Goal: Task Accomplishment & Management: Complete application form

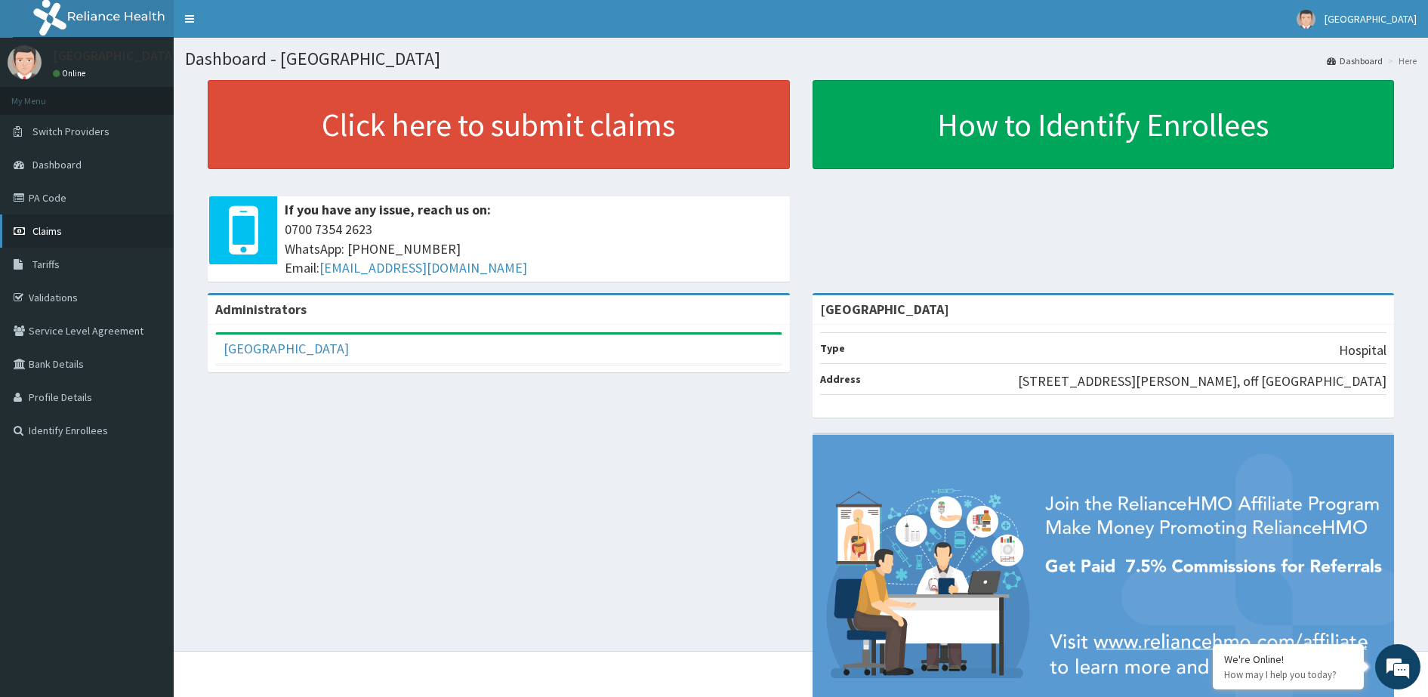
click at [75, 230] on link "Claims" at bounding box center [87, 230] width 174 height 33
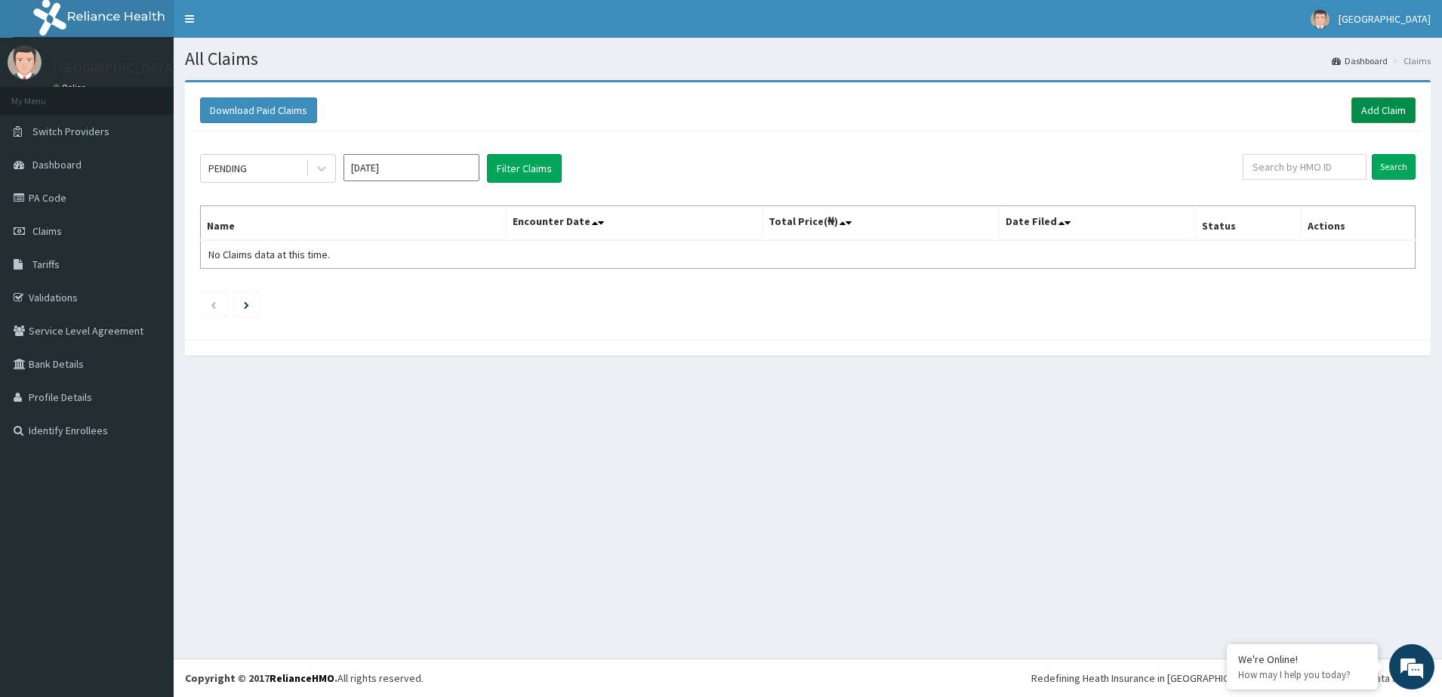
click at [1373, 107] on link "Add Claim" at bounding box center [1383, 110] width 64 height 26
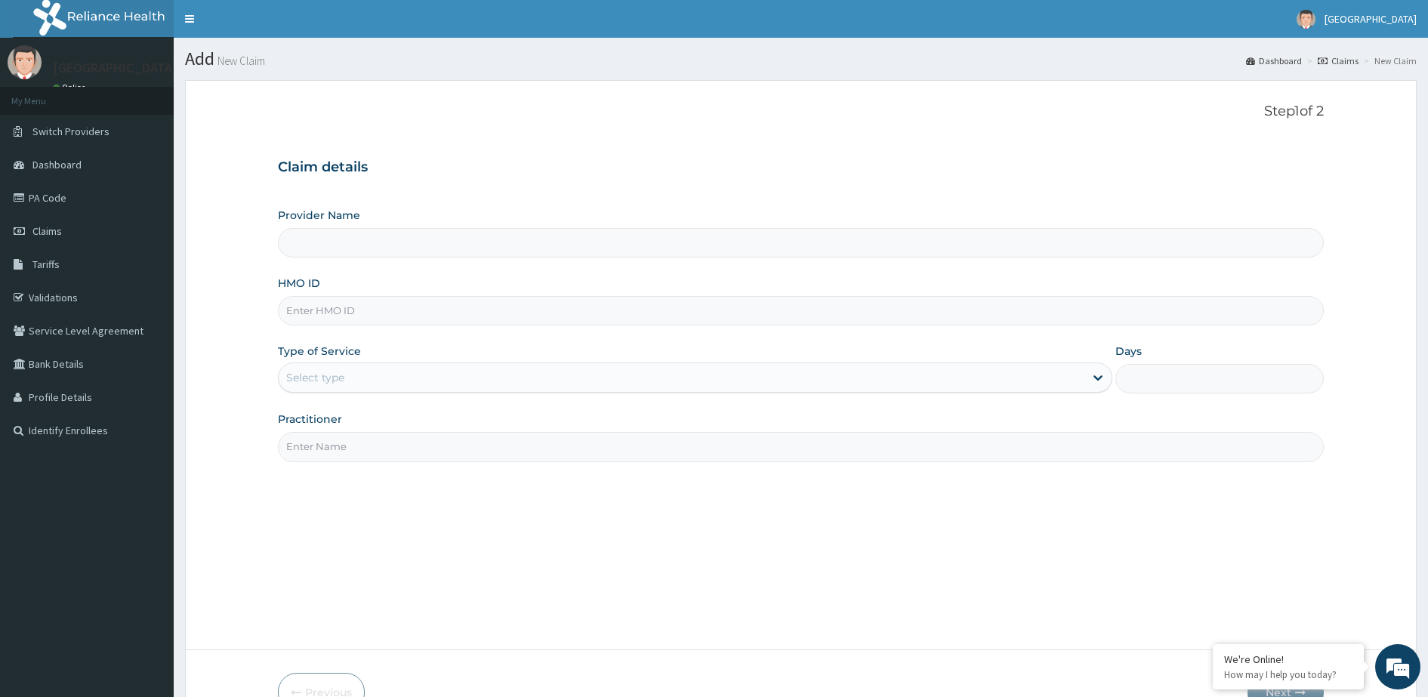
click at [355, 239] on input "Provider Name" at bounding box center [801, 242] width 1046 height 29
type input "[GEOGRAPHIC_DATA]"
click at [338, 311] on input "HMO ID" at bounding box center [801, 310] width 1046 height 29
type input "d"
type input "DGE/10113/A"
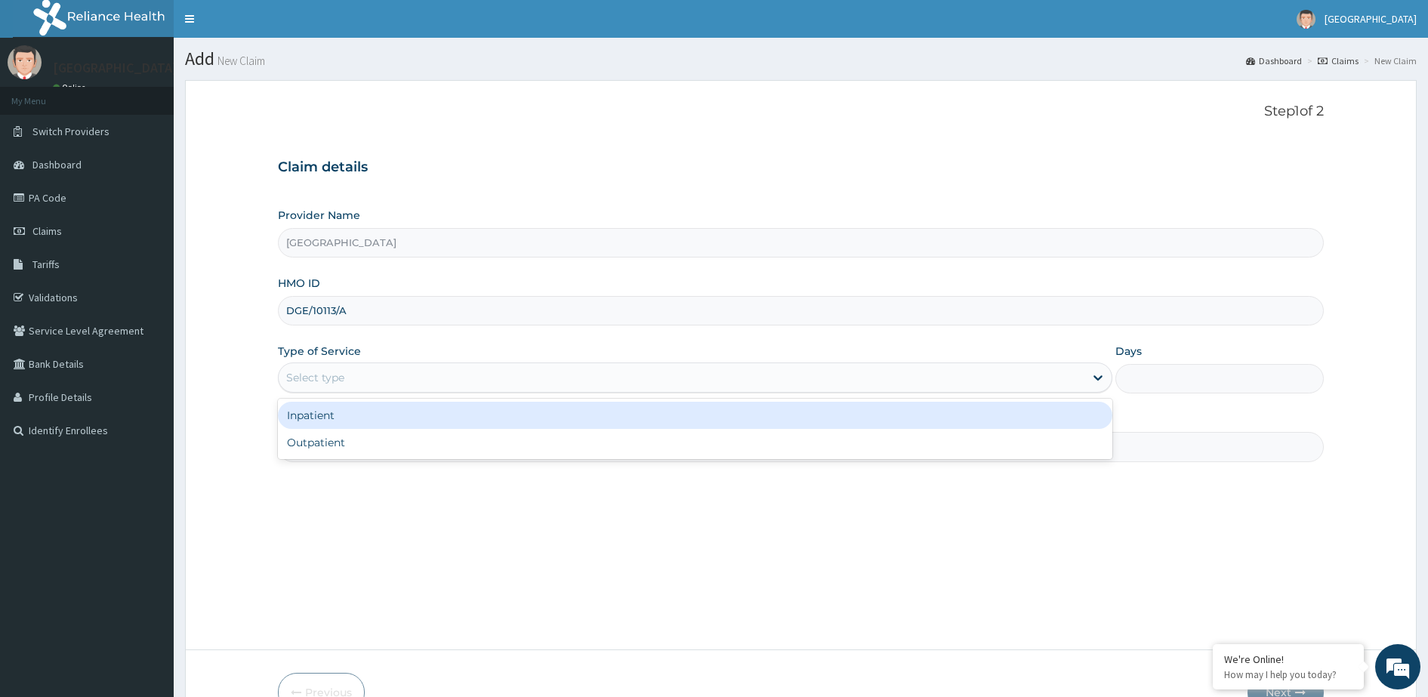
click at [420, 371] on div "Select type" at bounding box center [682, 377] width 806 height 24
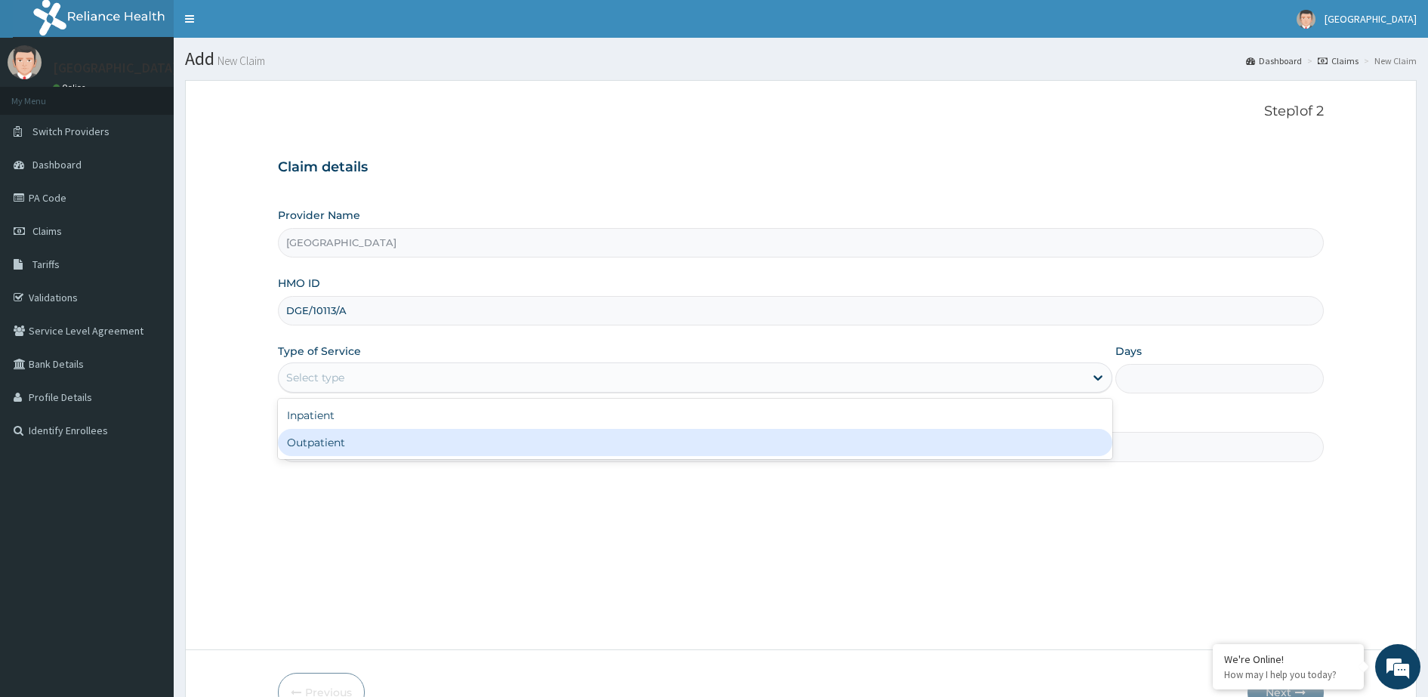
click at [419, 439] on div "Outpatient" at bounding box center [695, 442] width 834 height 27
type input "1"
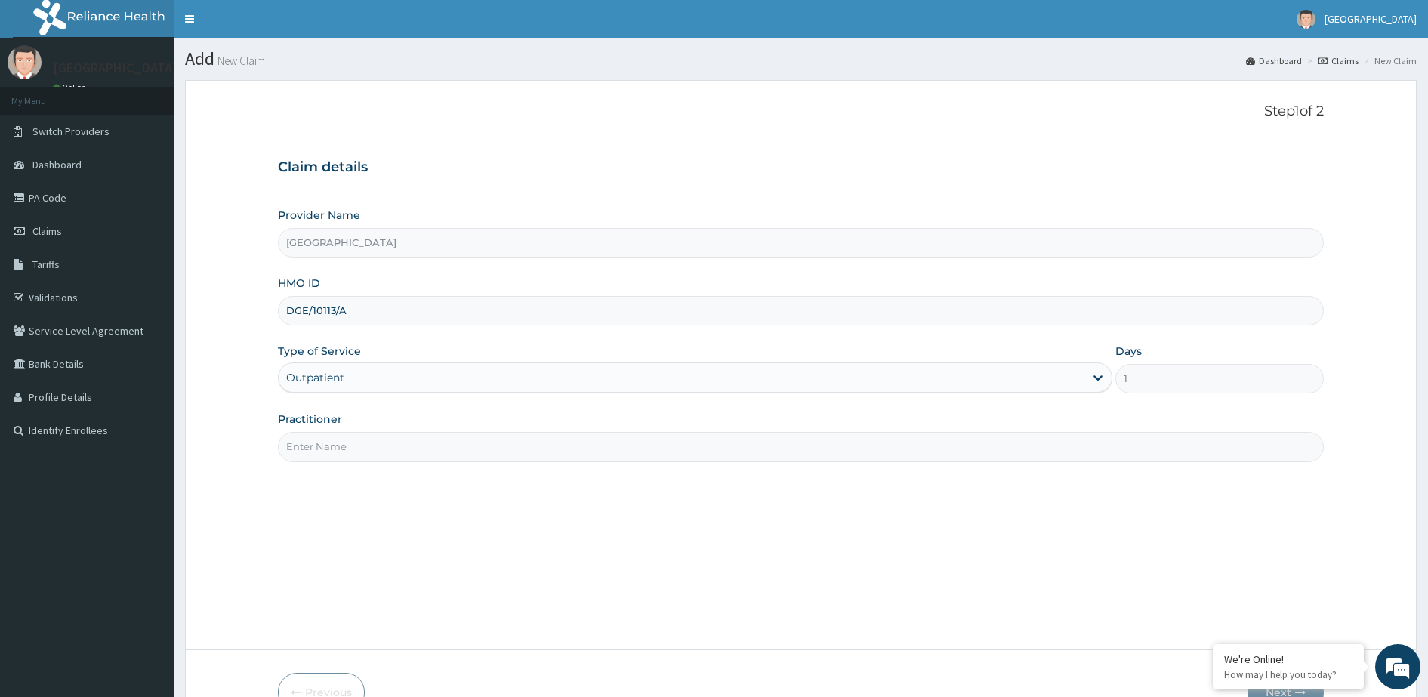
click at [381, 444] on input "Practitioner" at bounding box center [801, 446] width 1046 height 29
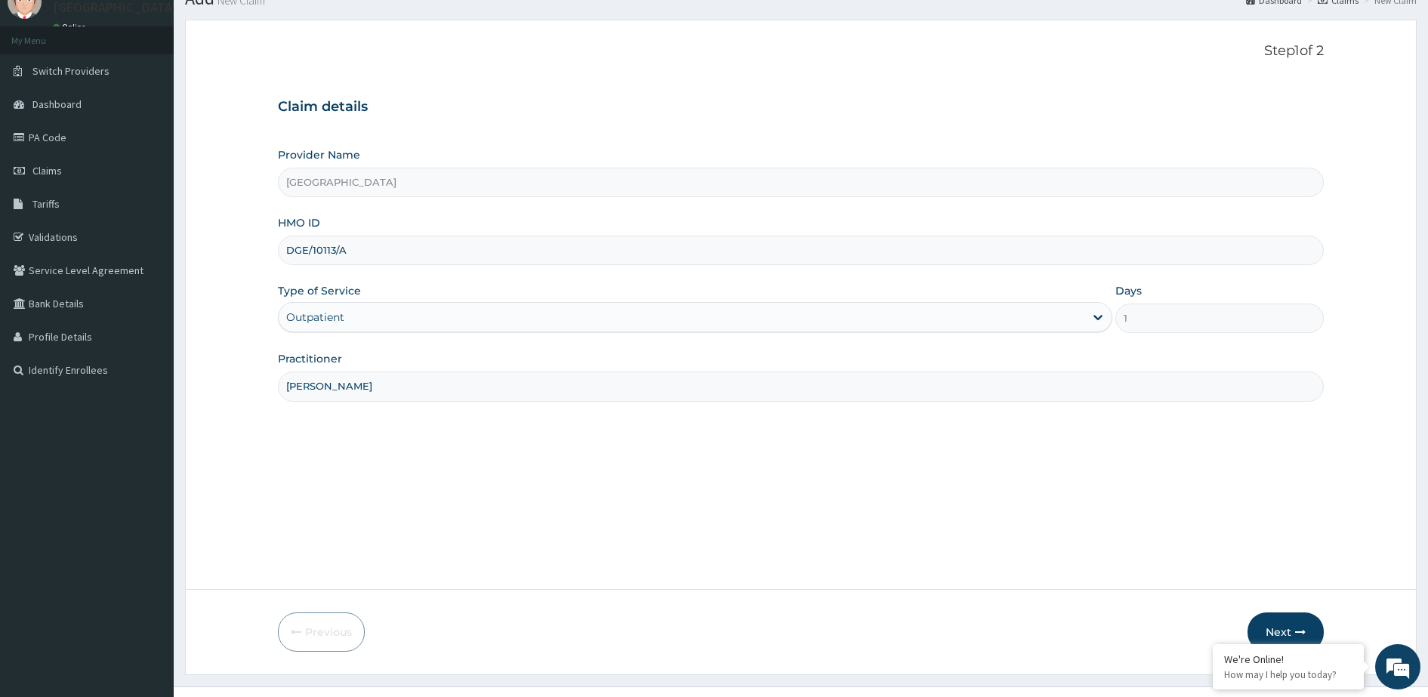
scroll to position [88, 0]
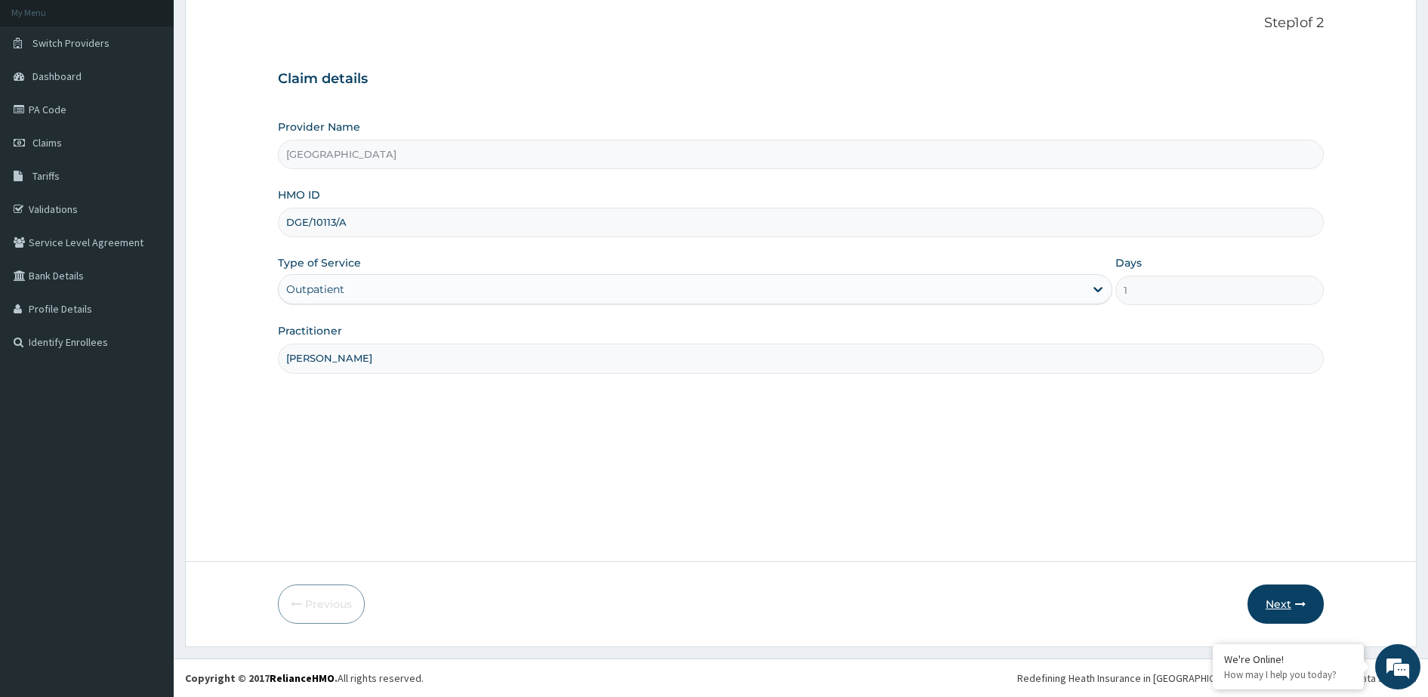
type input "DR.OYINLOYE"
click at [1280, 599] on button "Next" at bounding box center [1285, 603] width 76 height 39
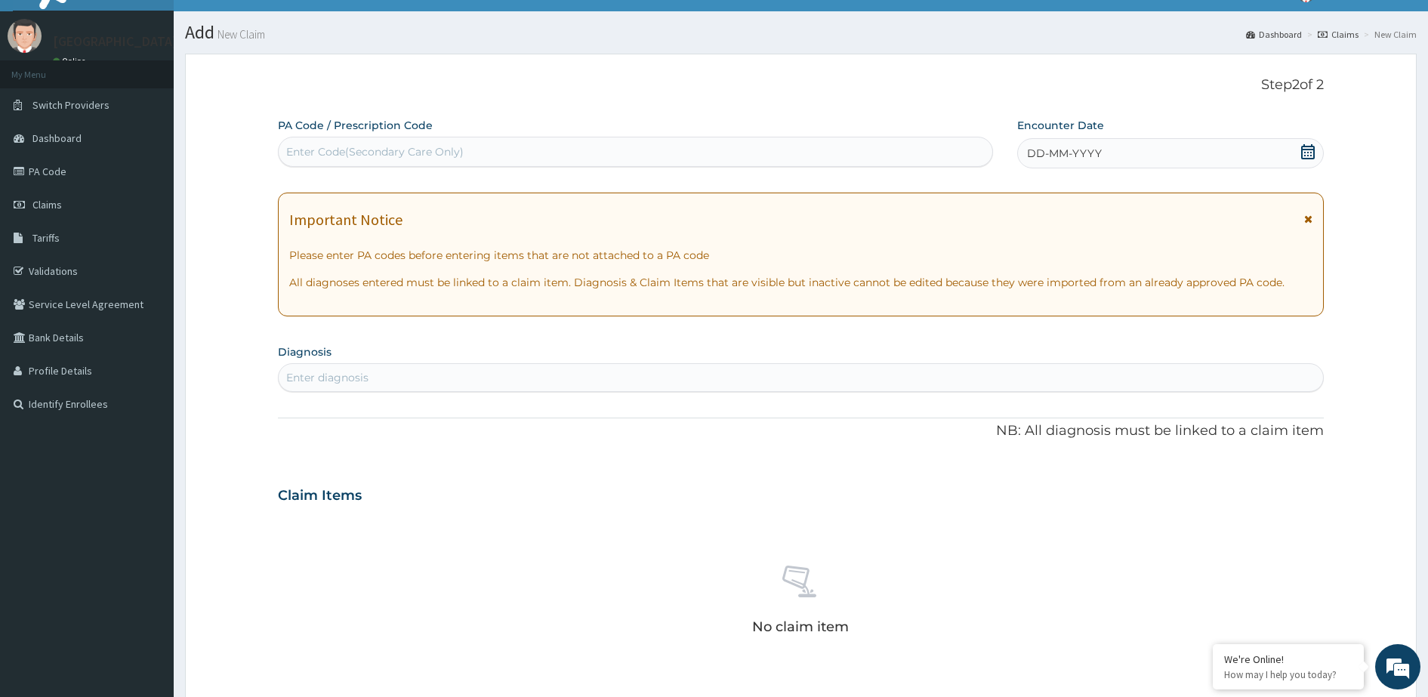
scroll to position [0, 0]
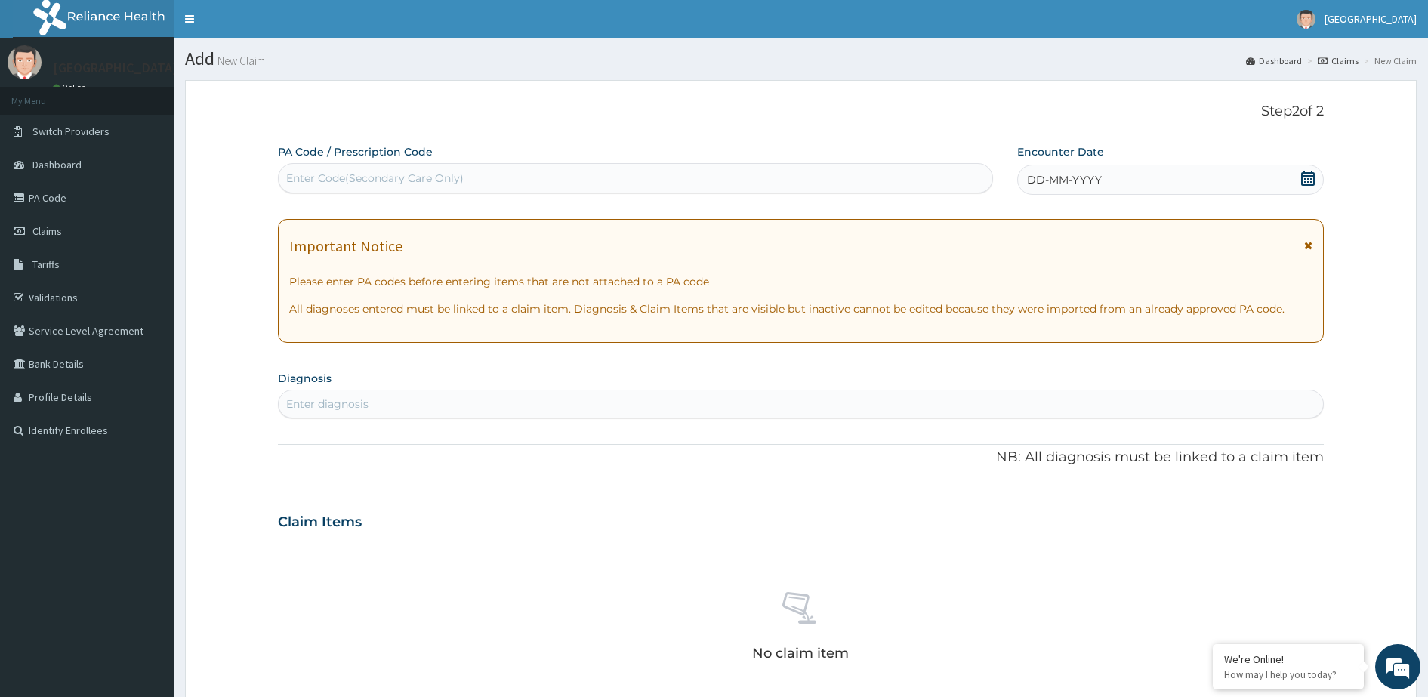
click at [1302, 182] on icon at bounding box center [1307, 178] width 15 height 15
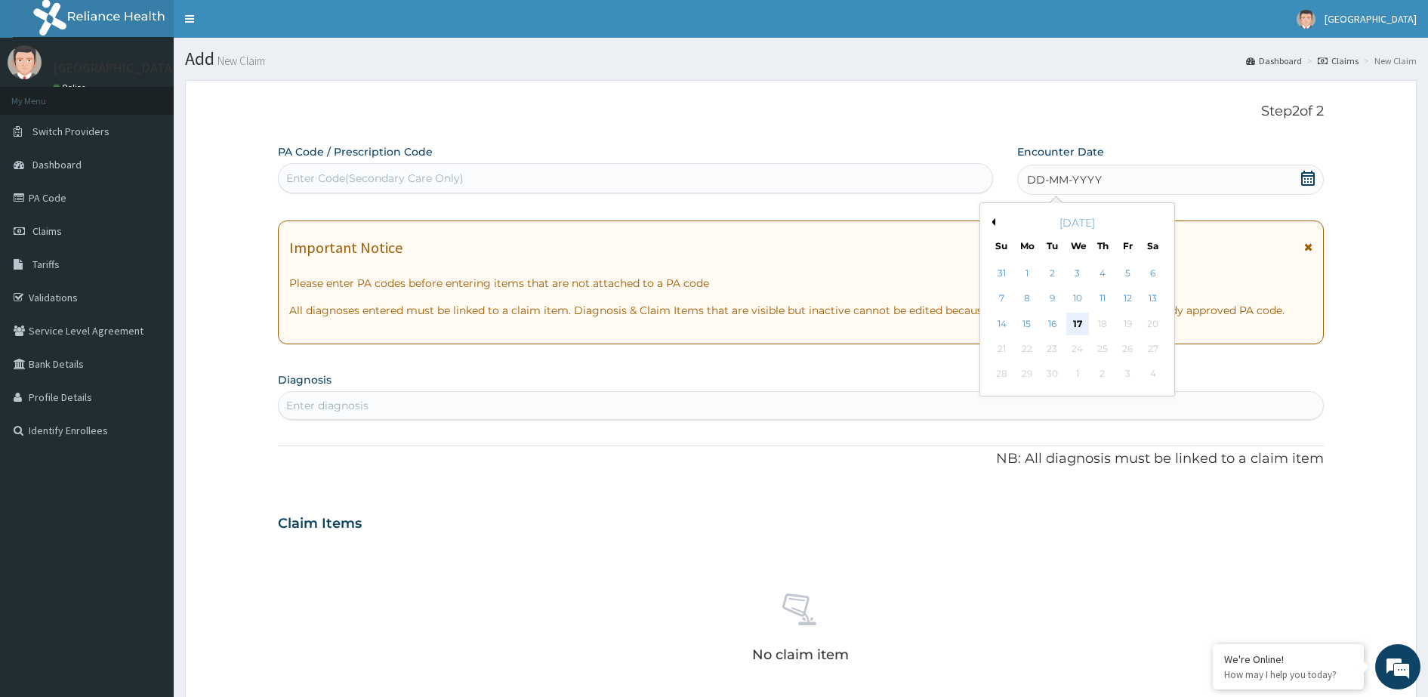
click at [1075, 322] on div "17" at bounding box center [1077, 324] width 23 height 23
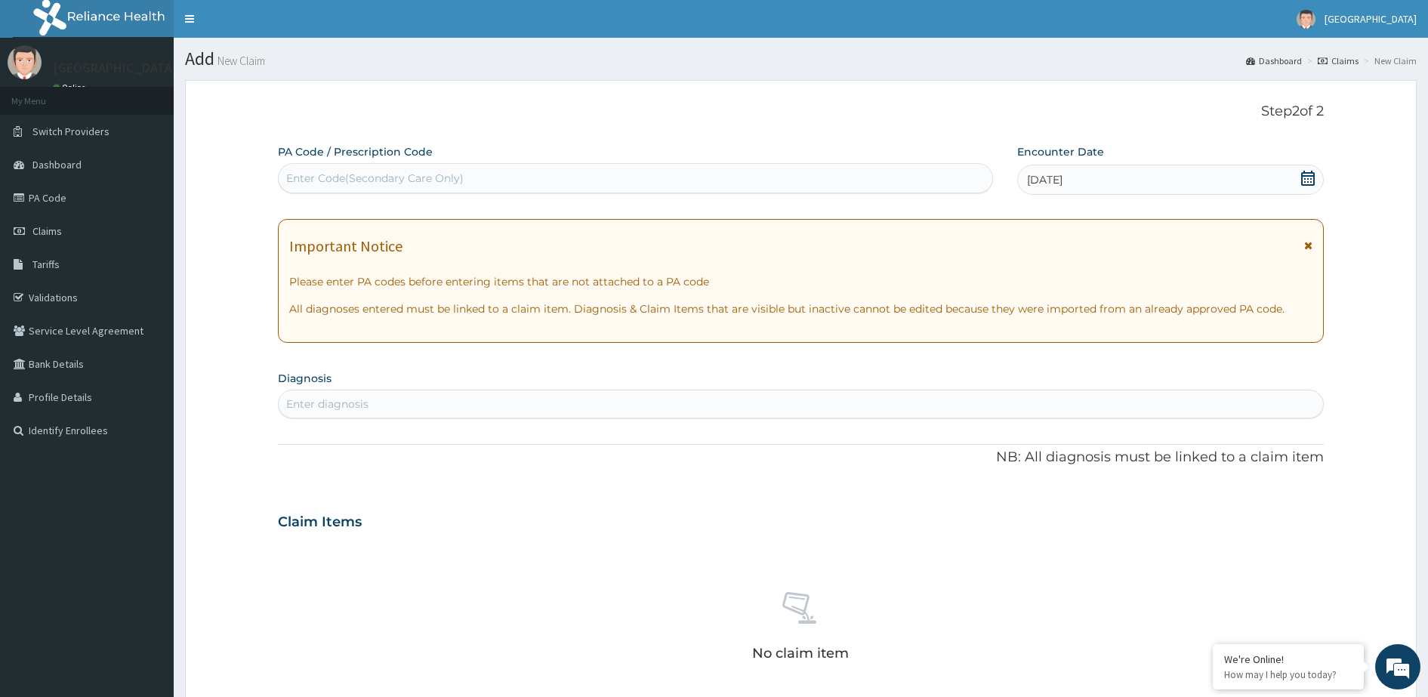
click at [362, 405] on div "Enter diagnosis" at bounding box center [327, 403] width 82 height 15
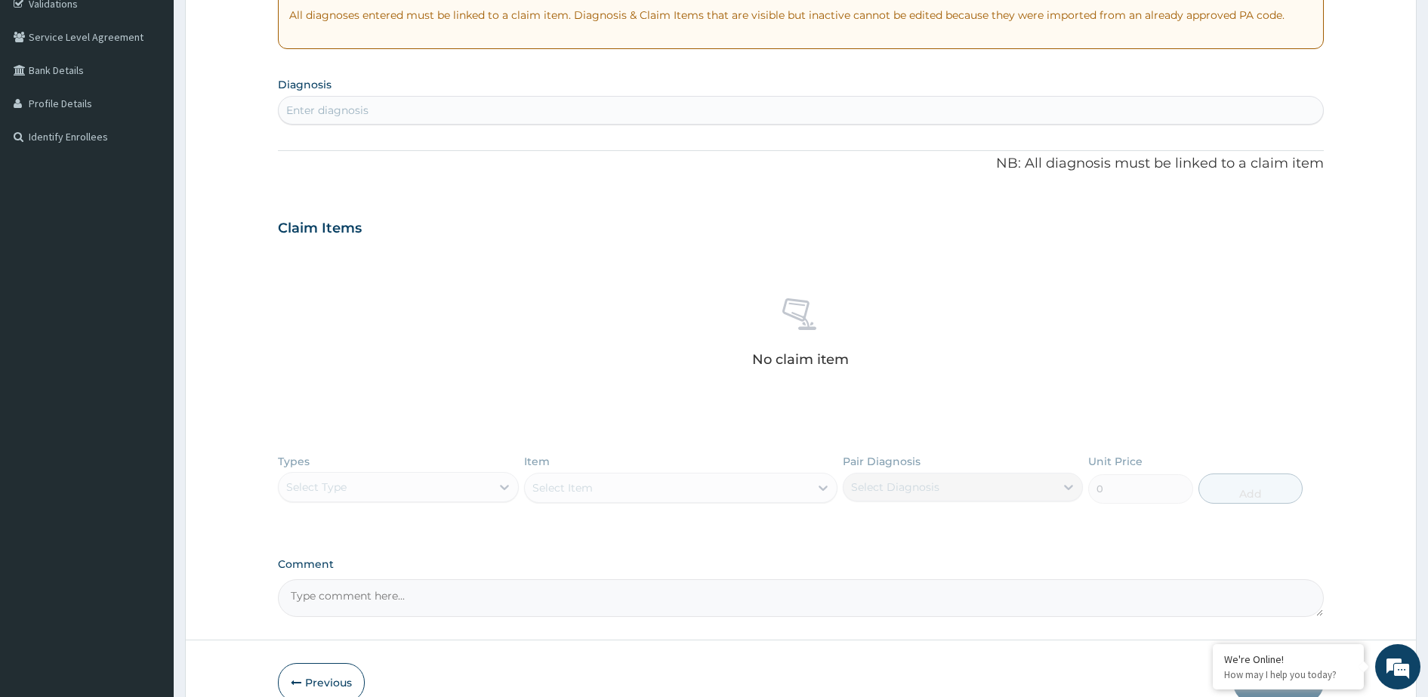
scroll to position [372, 0]
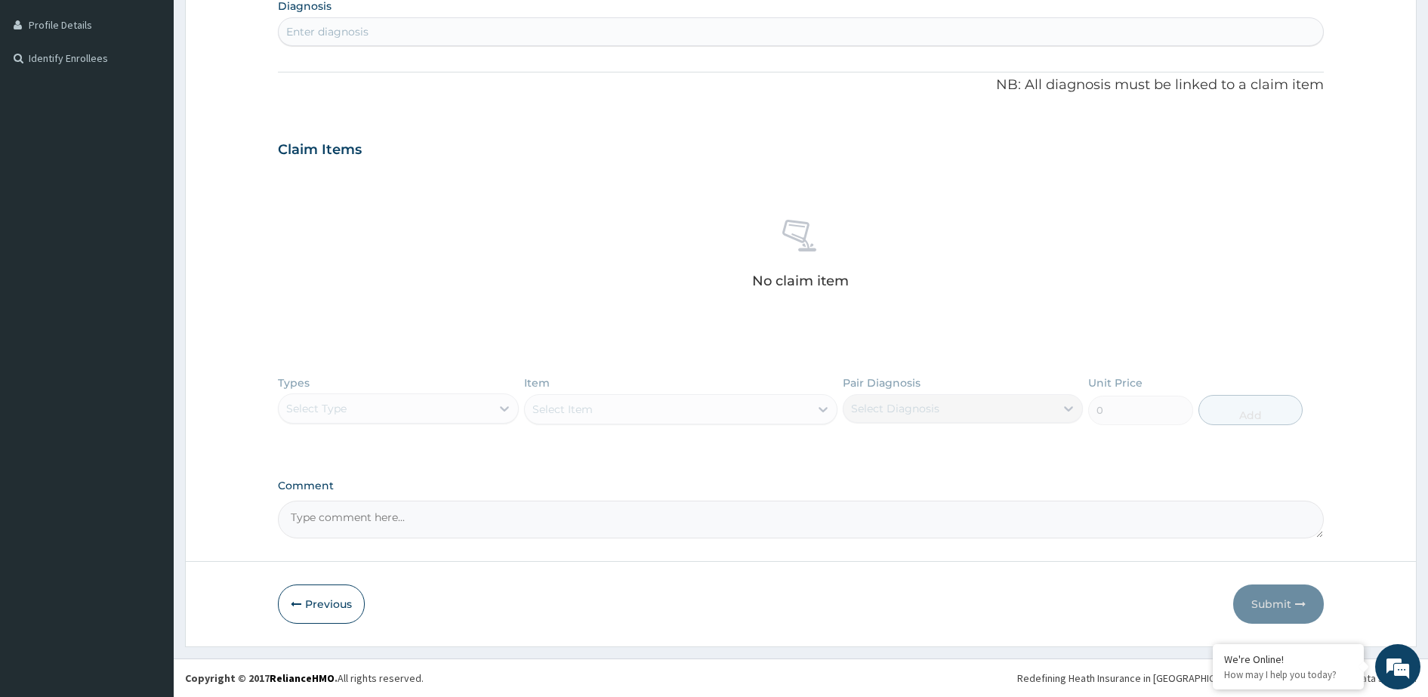
click at [507, 402] on div "Types Select Type Item Select Item Pair Diagnosis Select Diagnosis Unit Price 0…" at bounding box center [801, 412] width 1046 height 88
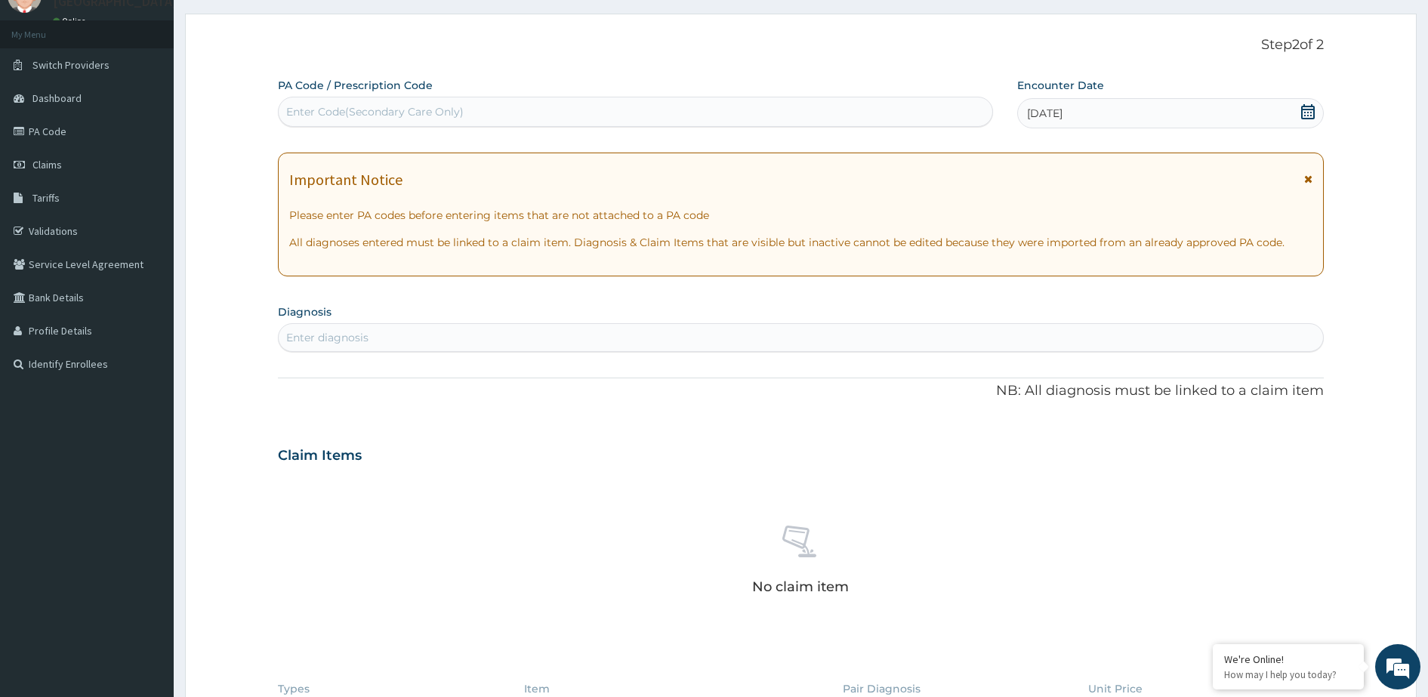
scroll to position [0, 0]
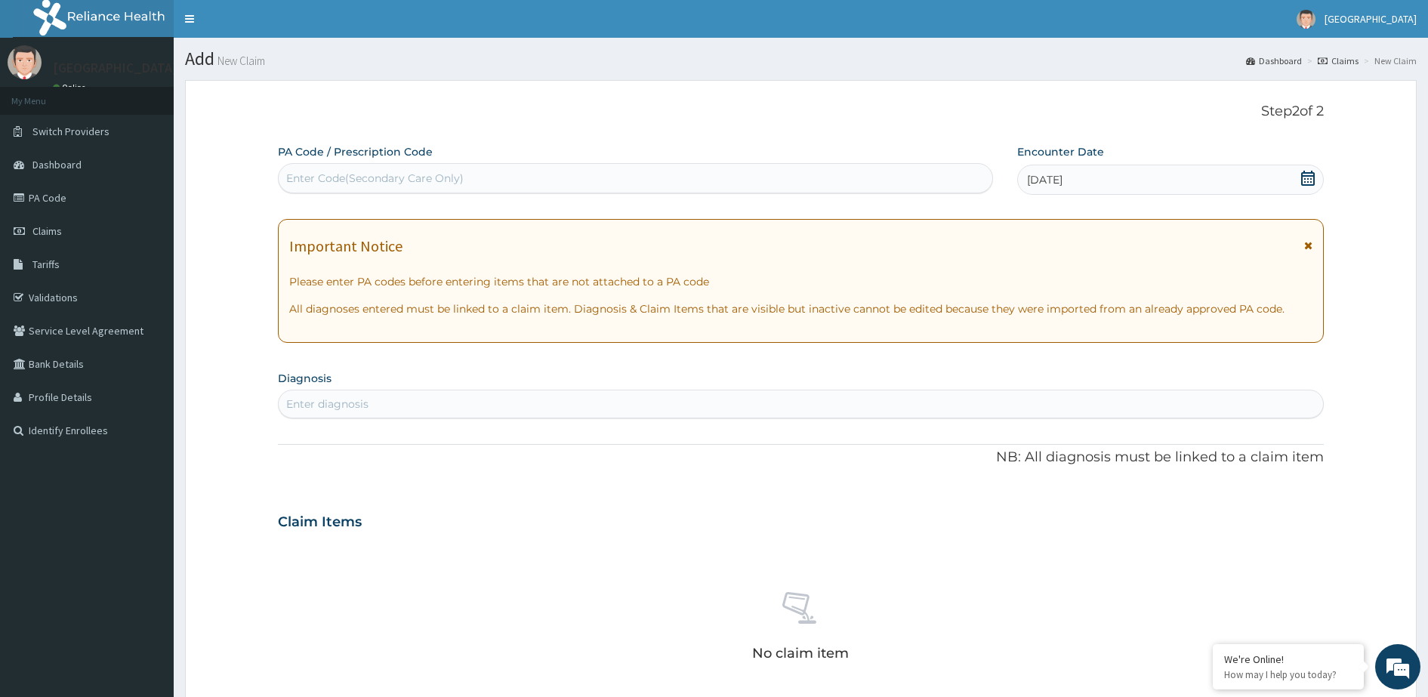
click at [365, 405] on div "Enter diagnosis" at bounding box center [327, 403] width 82 height 15
click at [350, 403] on div "Enter diagnosis" at bounding box center [327, 403] width 82 height 15
type input "l"
type input "L"
type input "ECZE"
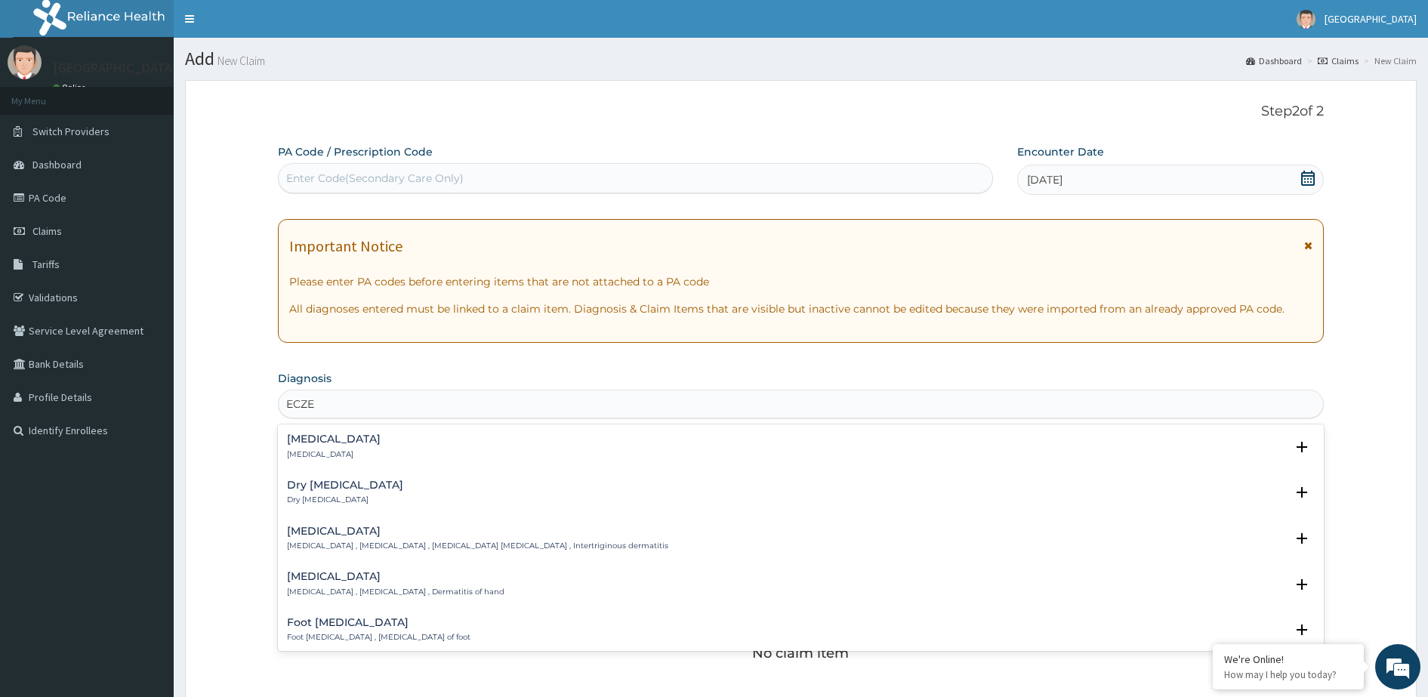
click at [421, 452] on div "Eczema Eczema" at bounding box center [801, 446] width 1028 height 26
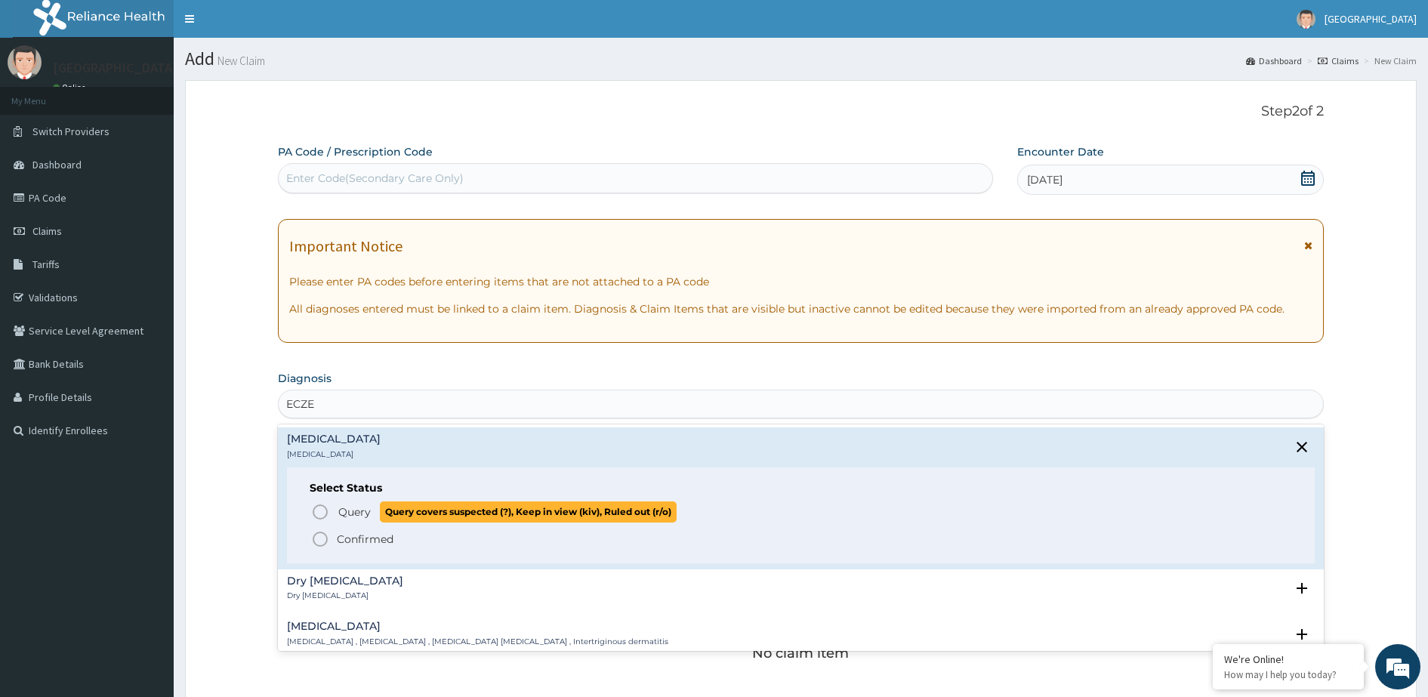
click at [321, 518] on circle "status option query" at bounding box center [320, 512] width 14 height 14
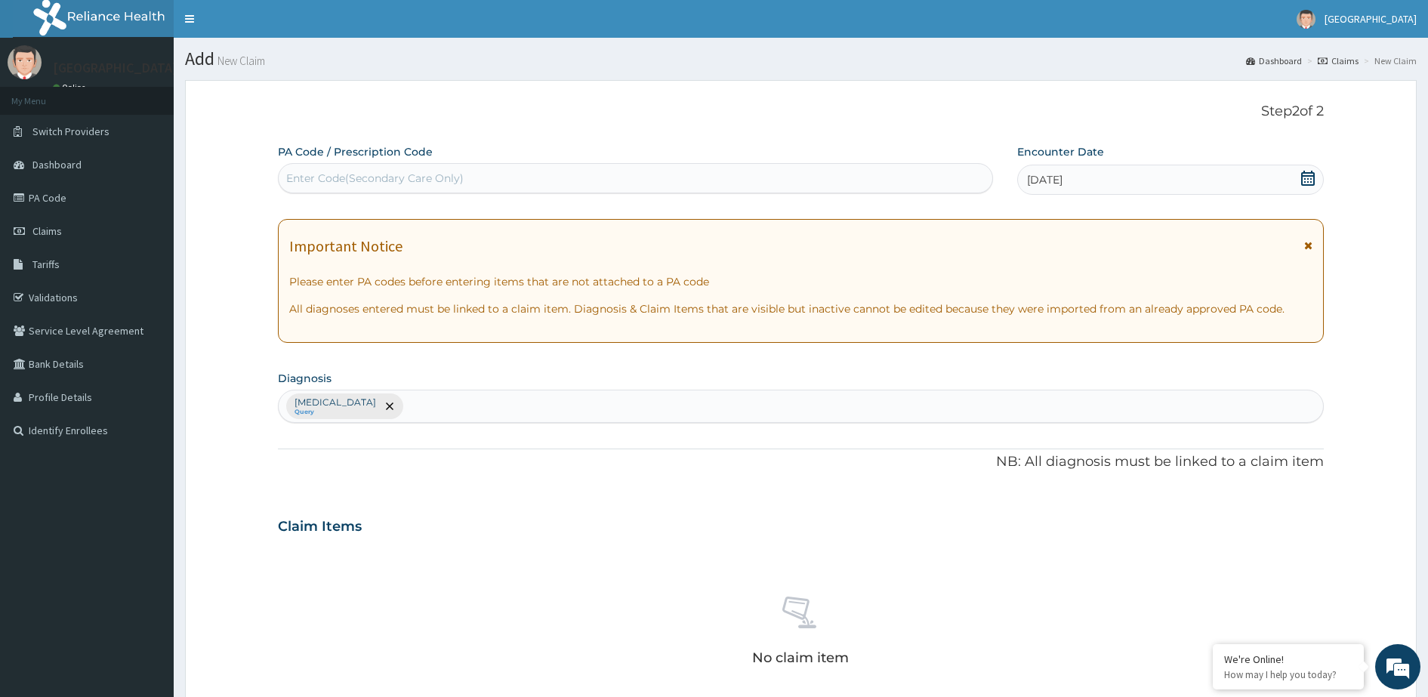
click at [322, 407] on p "Eczema" at bounding box center [335, 402] width 82 height 12
click at [386, 408] on icon "remove selection option" at bounding box center [390, 406] width 8 height 8
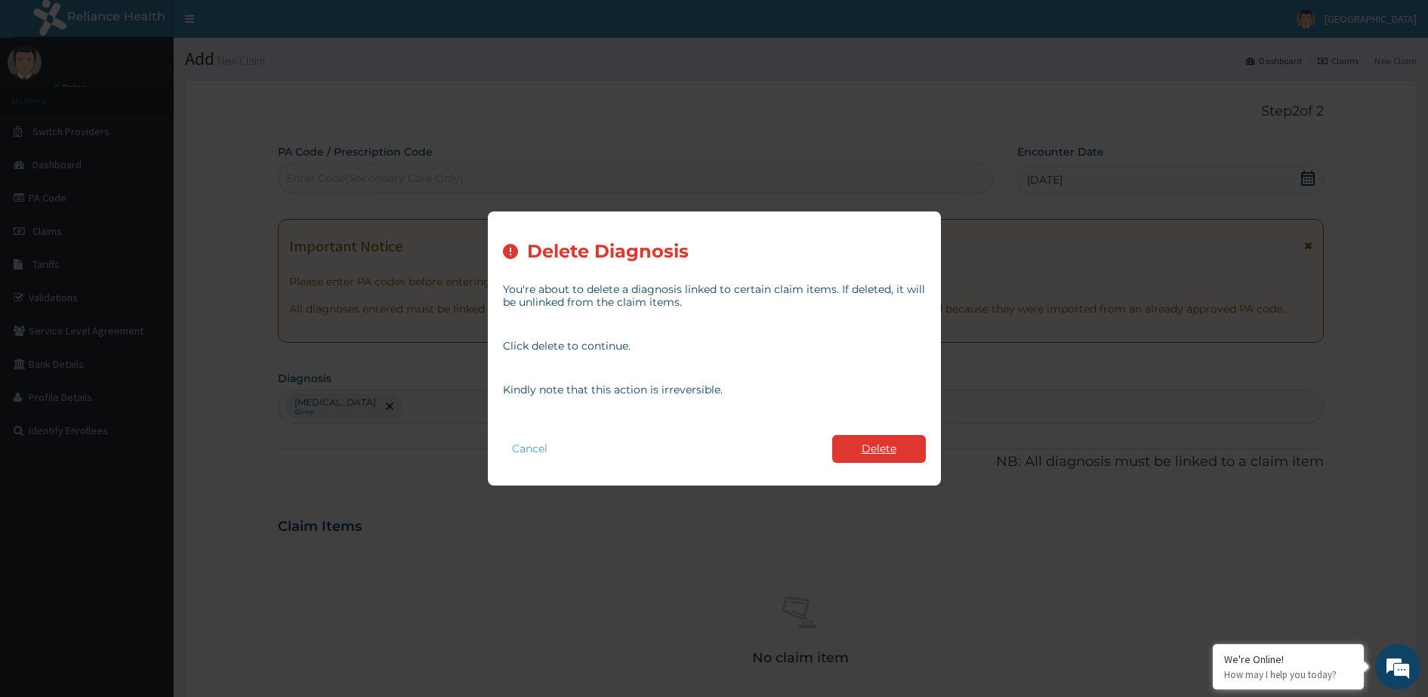
click at [887, 442] on button "Delete" at bounding box center [879, 449] width 94 height 28
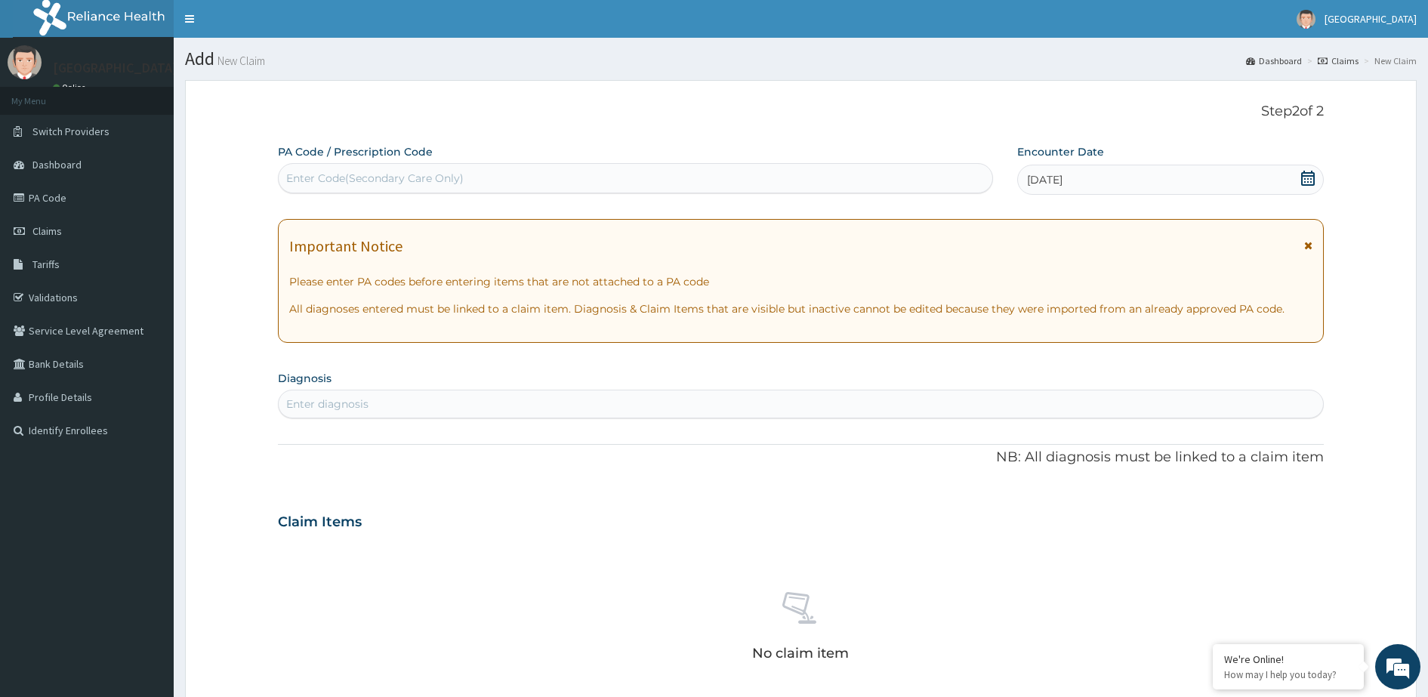
click at [298, 405] on div "Enter diagnosis" at bounding box center [327, 403] width 82 height 15
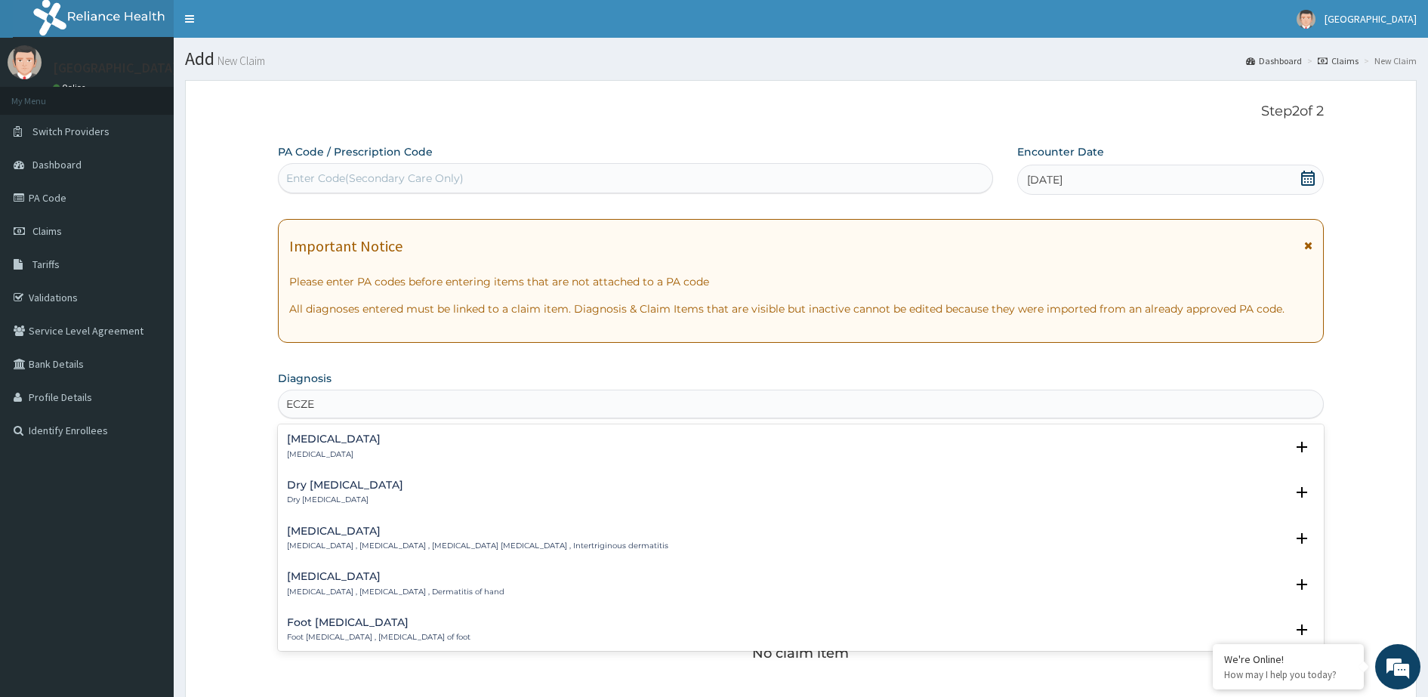
type input "ECZEM"
click at [388, 444] on div "Eczema Eczema" at bounding box center [801, 446] width 1028 height 26
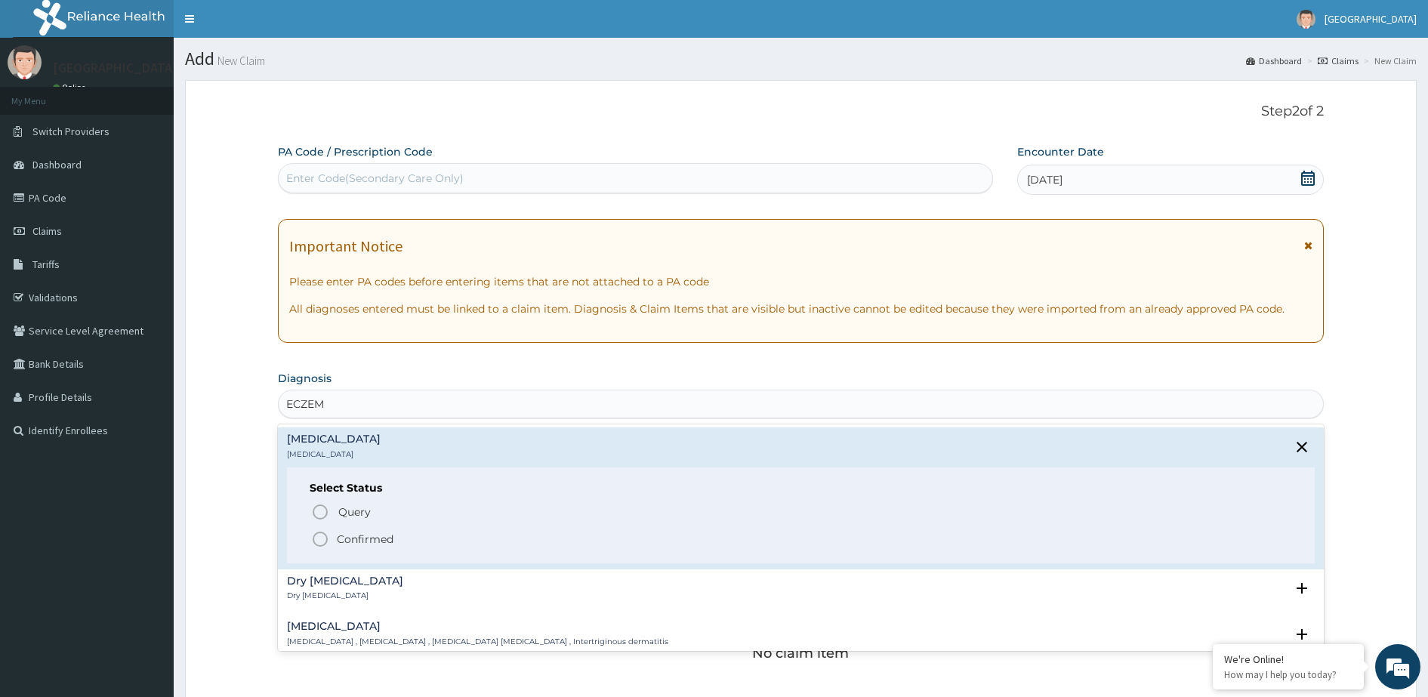
click at [318, 535] on icon "status option filled" at bounding box center [320, 539] width 18 height 18
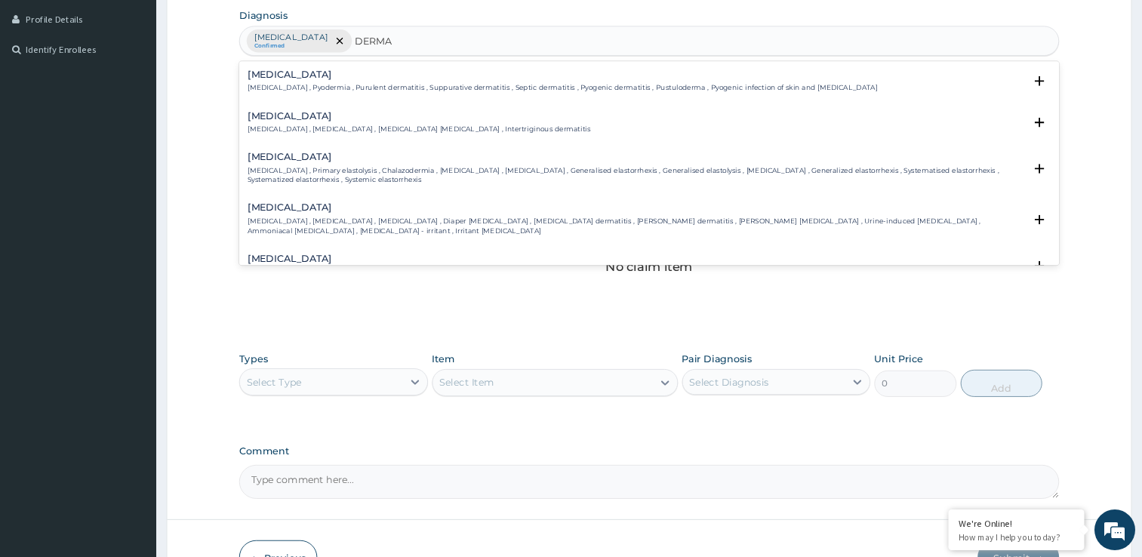
scroll to position [376, 0]
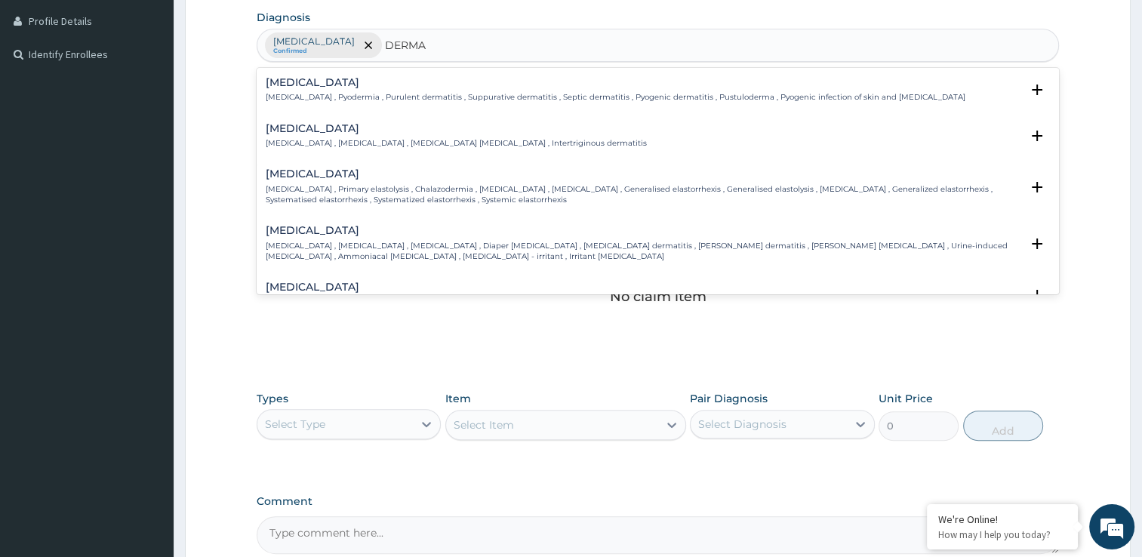
type input "DERMA"
drag, startPoint x: 1379, startPoint y: 5, endPoint x: 119, endPoint y: 326, distance: 1299.8
click at [119, 326] on aside "Mount Pisgah Hospital Online My Menu Switch Providers Dashboard PA Code Claims …" at bounding box center [87, 168] width 174 height 1089
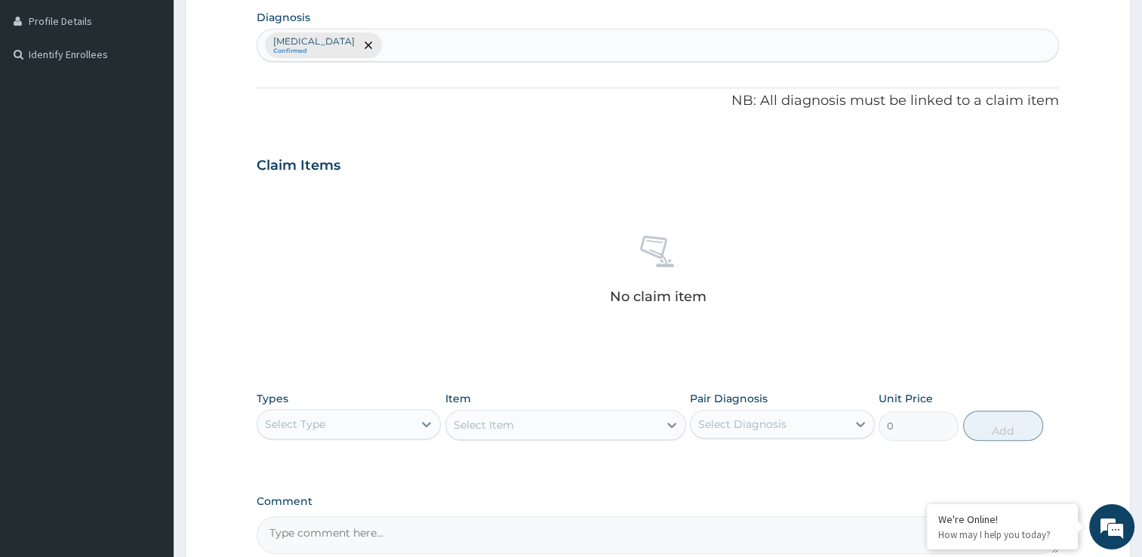
type input "E"
click at [375, 43] on div "Eczema Confirmed E" at bounding box center [657, 45] width 801 height 32
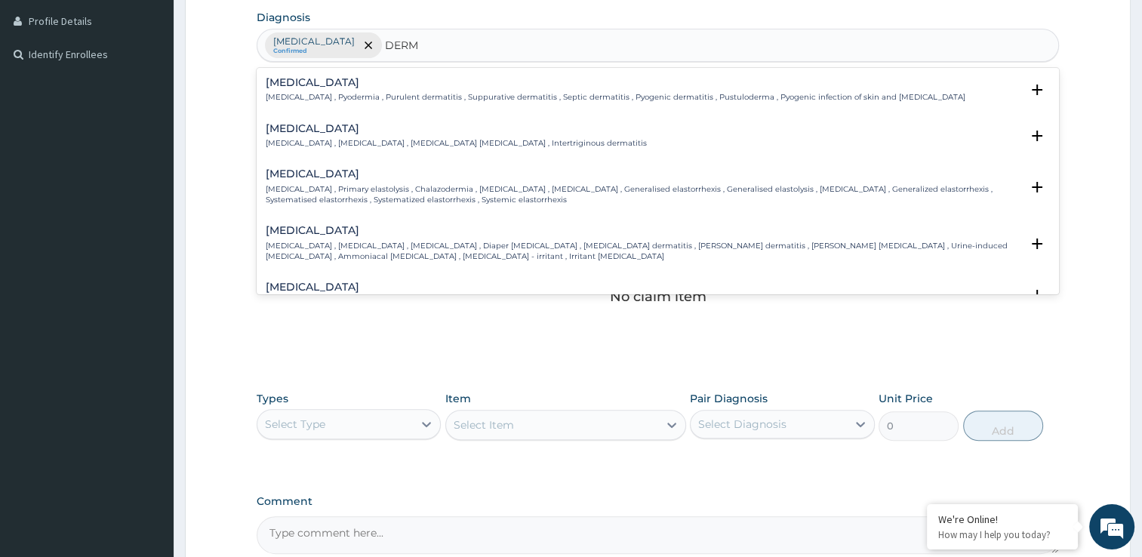
type input "DERMA"
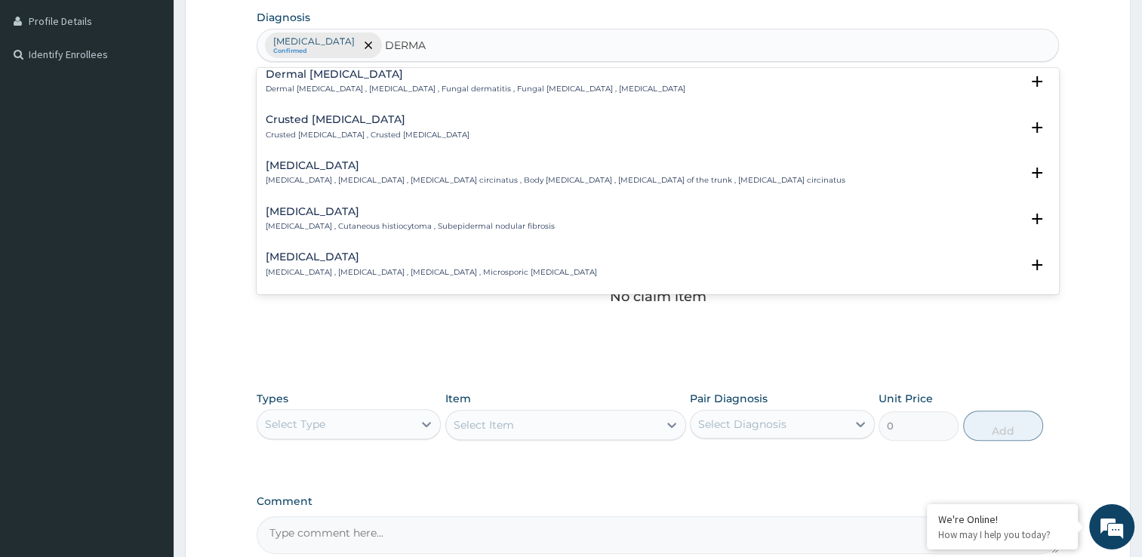
scroll to position [755, 0]
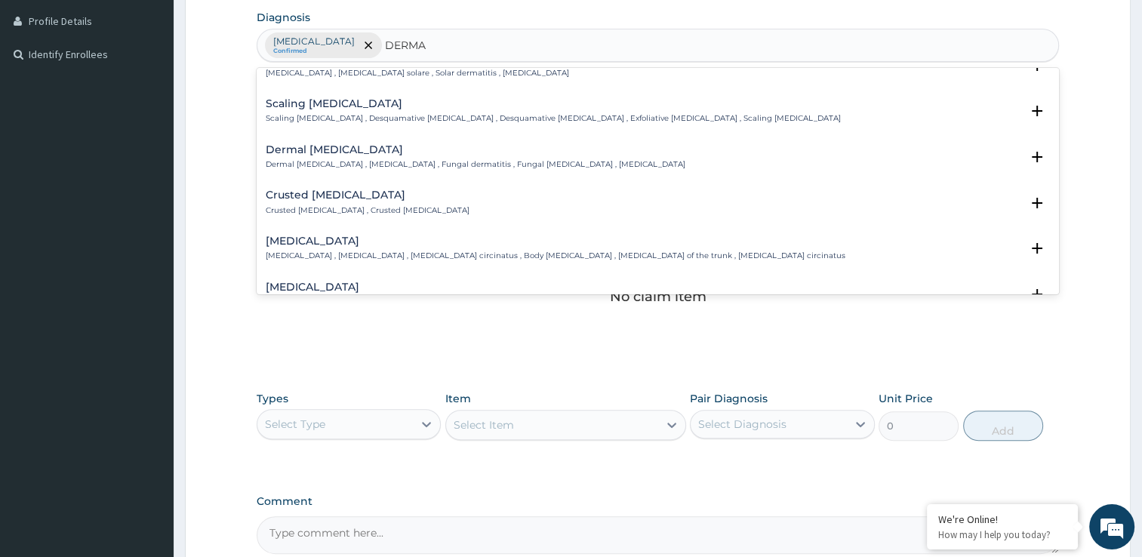
click at [409, 159] on p "Dermal mycosis , Cutaneous mycosis , Fungal dermatitis , Fungal dermatosis , De…" at bounding box center [476, 164] width 420 height 11
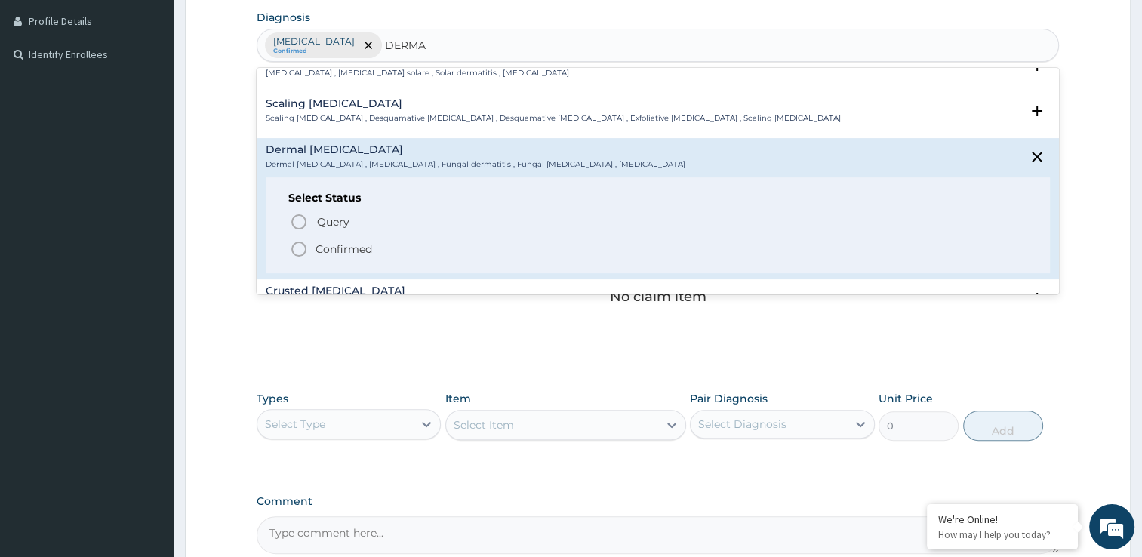
click at [299, 242] on icon "status option filled" at bounding box center [299, 249] width 18 height 18
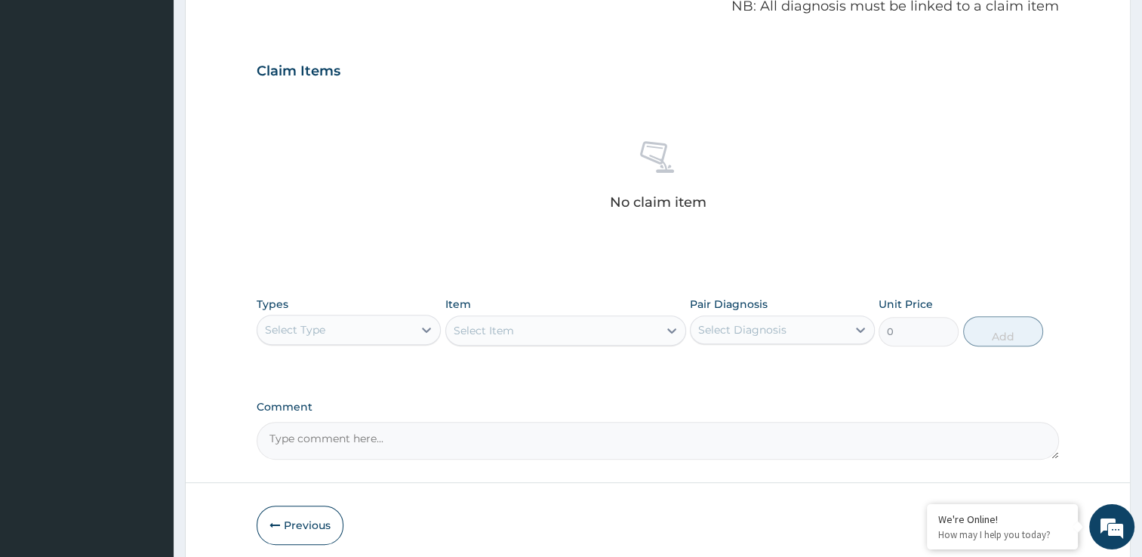
scroll to position [527, 0]
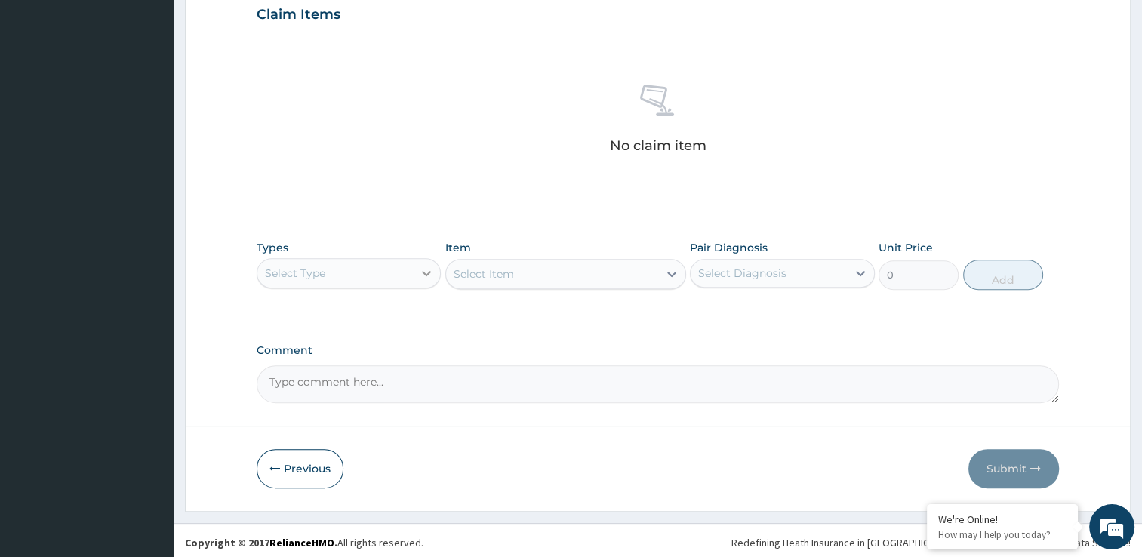
click at [414, 274] on div at bounding box center [426, 273] width 27 height 27
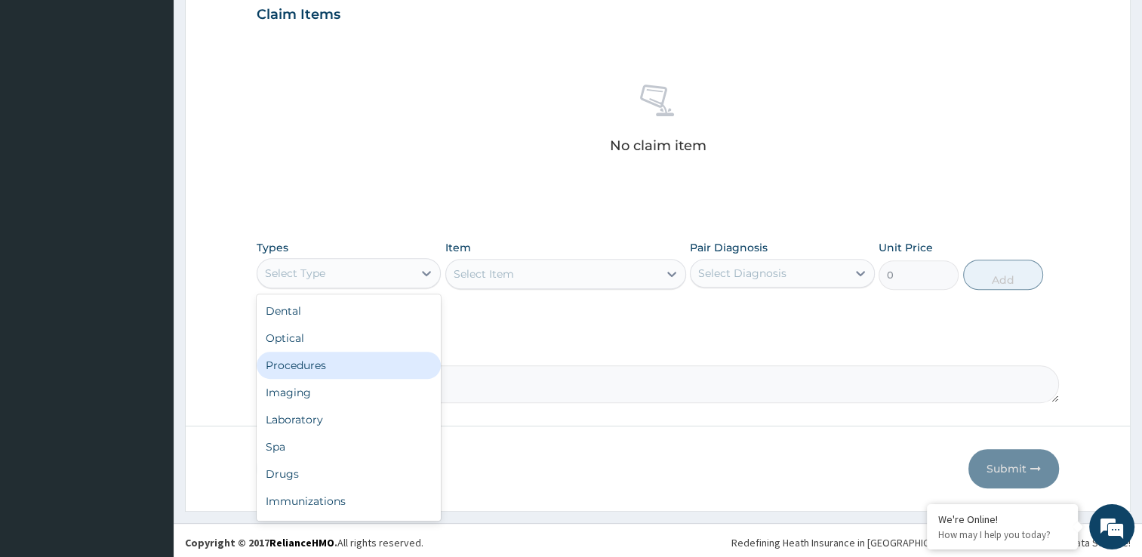
click at [356, 362] on div "Procedures" at bounding box center [349, 365] width 185 height 27
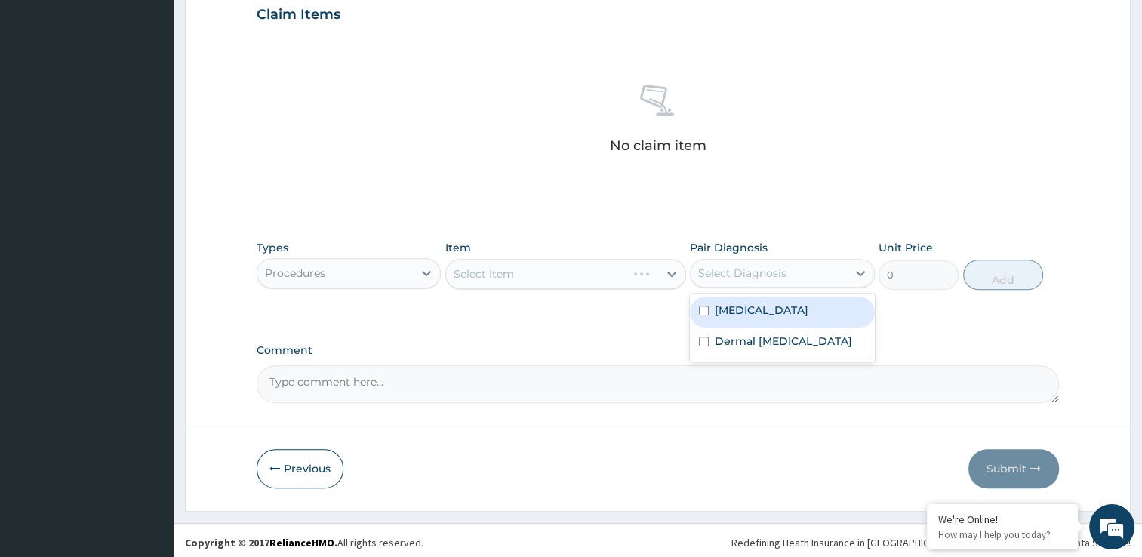
click at [790, 279] on div "Select Diagnosis" at bounding box center [769, 273] width 156 height 24
click at [713, 311] on div "Eczema" at bounding box center [782, 312] width 185 height 31
checkbox input "true"
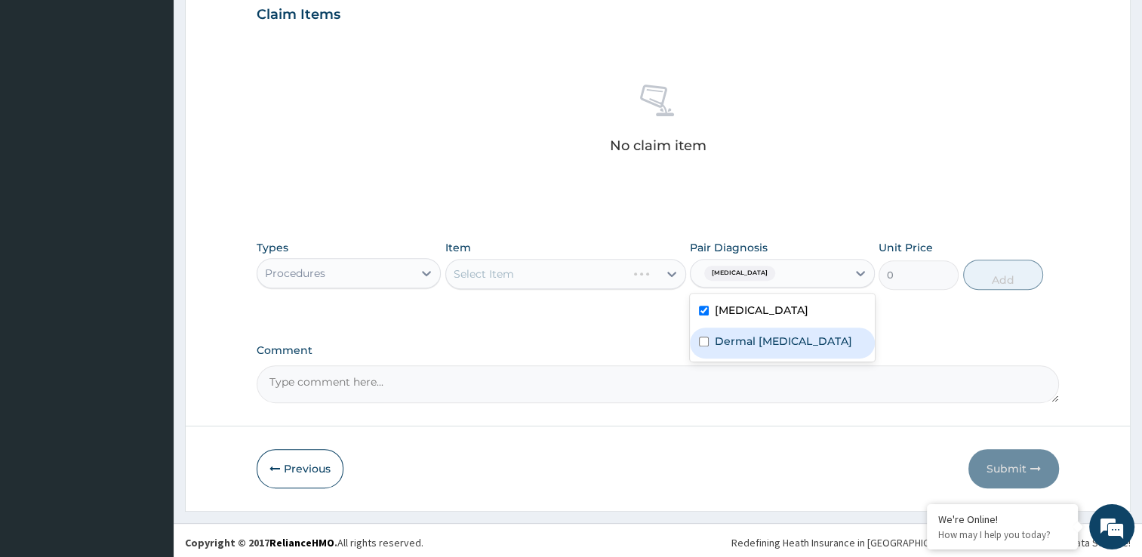
click at [700, 343] on input "checkbox" at bounding box center [704, 342] width 10 height 10
checkbox input "true"
click at [571, 271] on div "Select Item" at bounding box center [552, 274] width 212 height 24
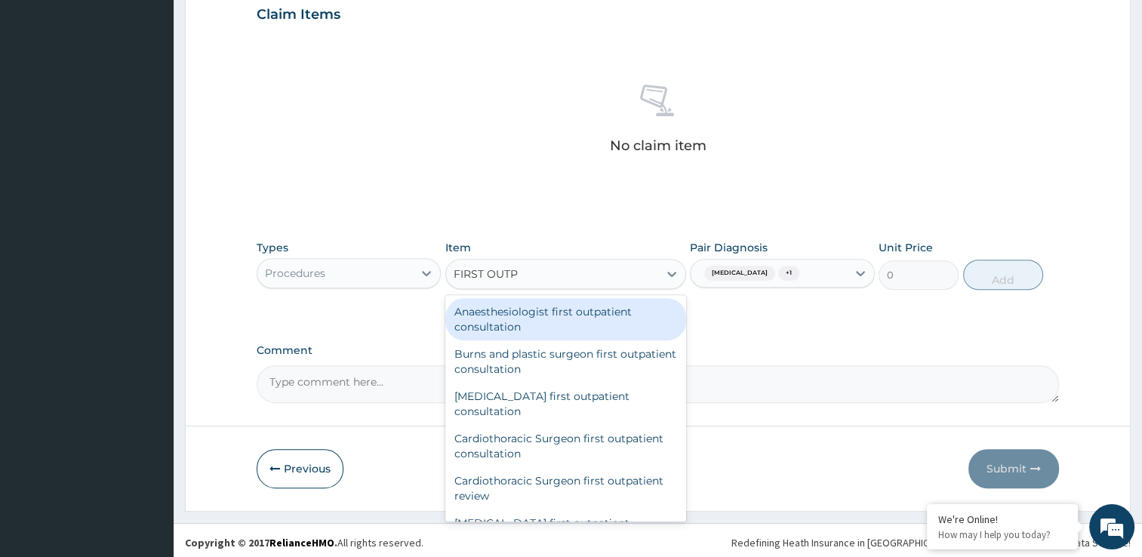
type input "FIRST OUTPA"
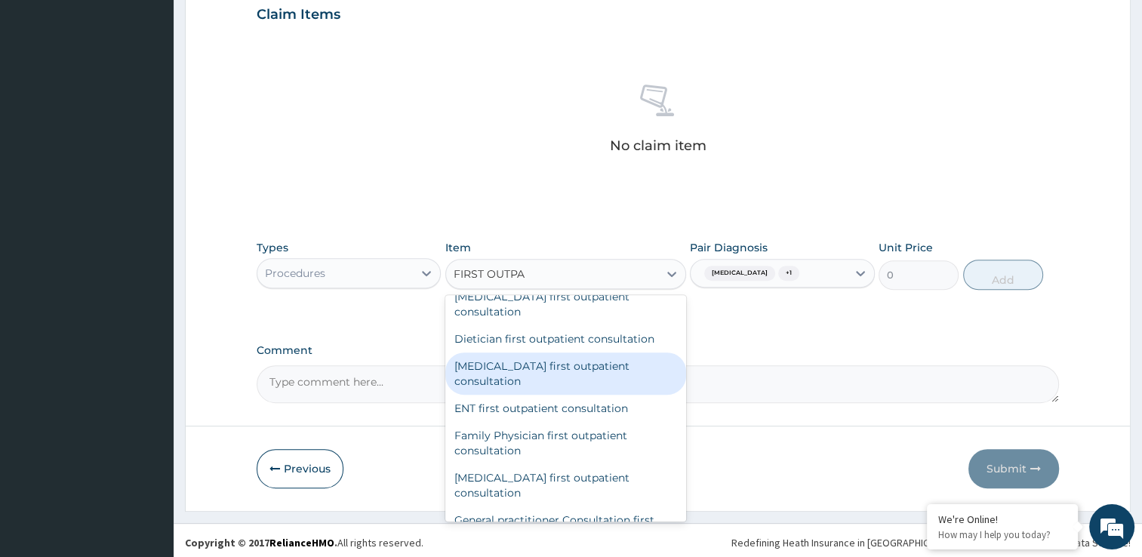
scroll to position [378, 0]
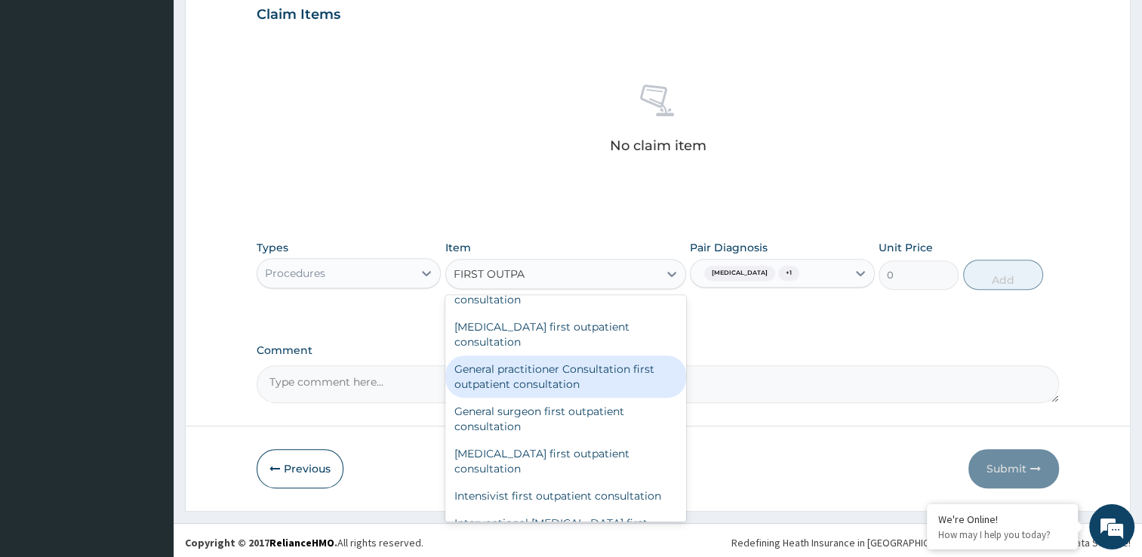
click at [547, 374] on div "General practitioner Consultation first outpatient consultation" at bounding box center [565, 377] width 241 height 42
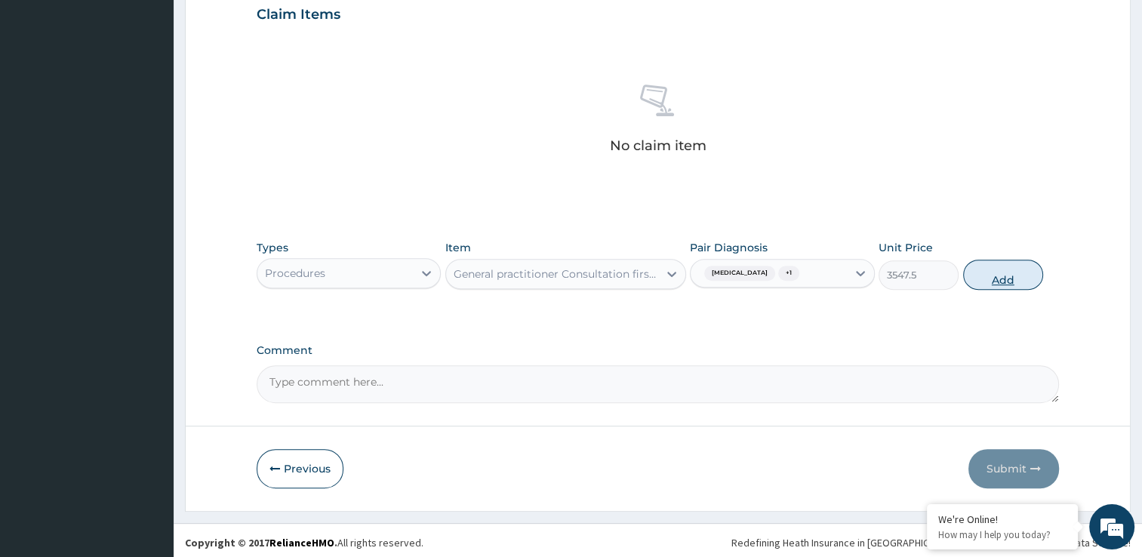
click at [1016, 268] on button "Add" at bounding box center [1003, 275] width 80 height 30
type input "0"
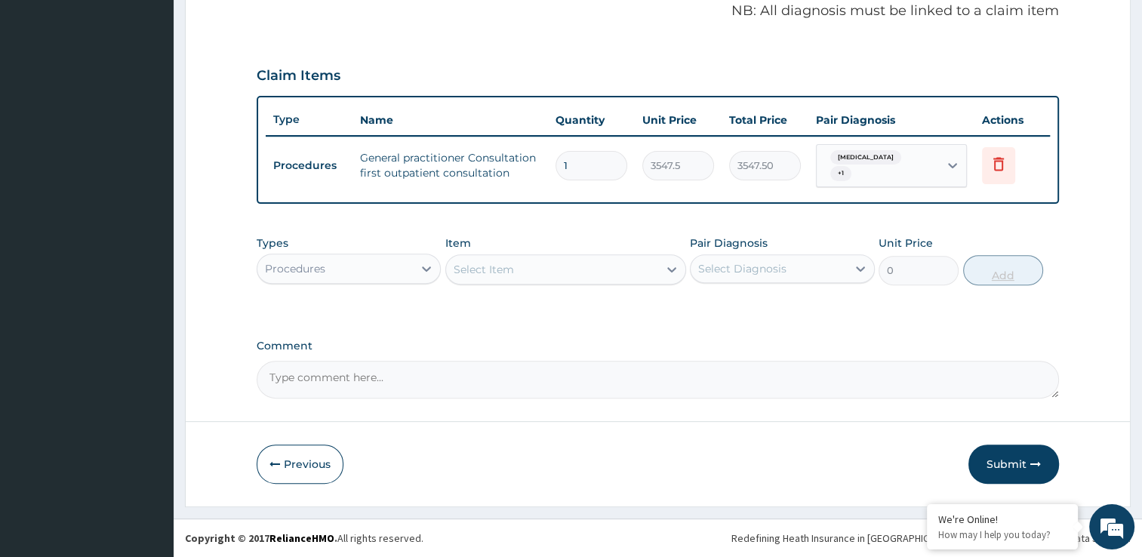
scroll to position [457, 0]
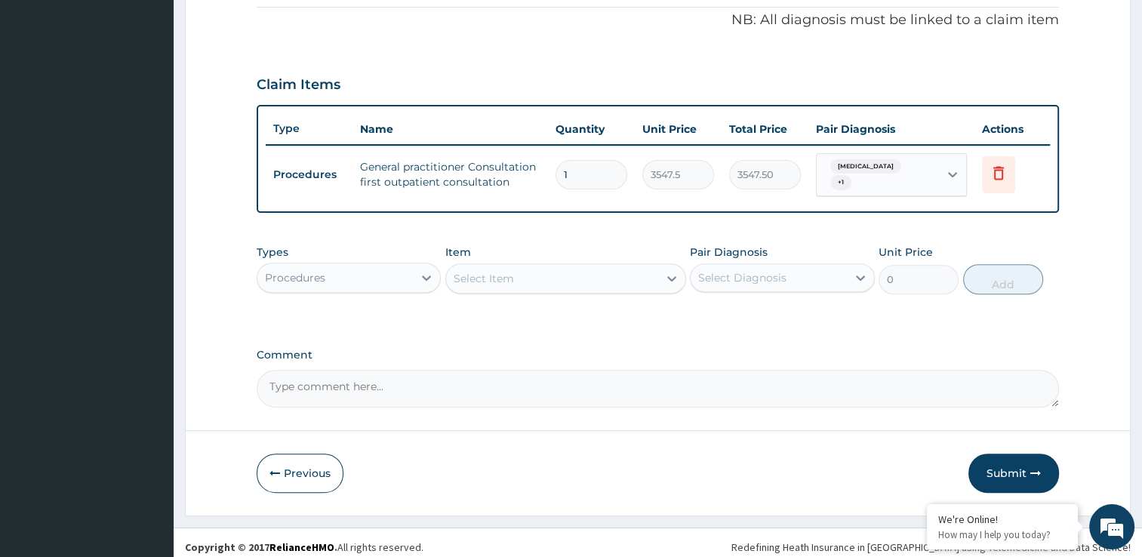
click at [353, 290] on div "Types Procedures Item Select Item Pair Diagnosis Select Diagnosis Unit Price 0 …" at bounding box center [658, 269] width 803 height 65
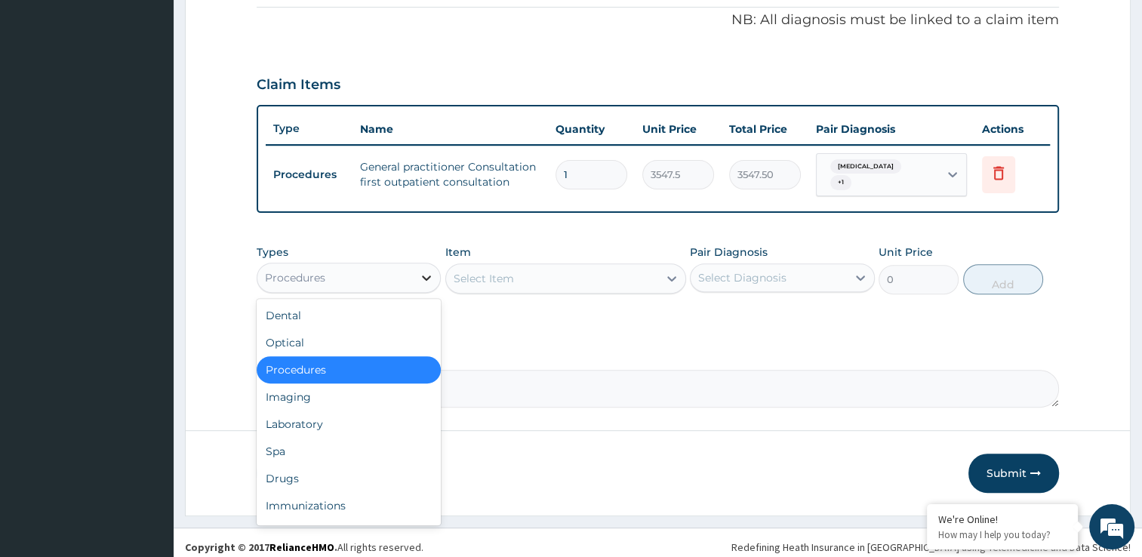
click at [427, 276] on icon at bounding box center [427, 278] width 9 height 5
click at [316, 476] on div "Drugs" at bounding box center [349, 478] width 185 height 27
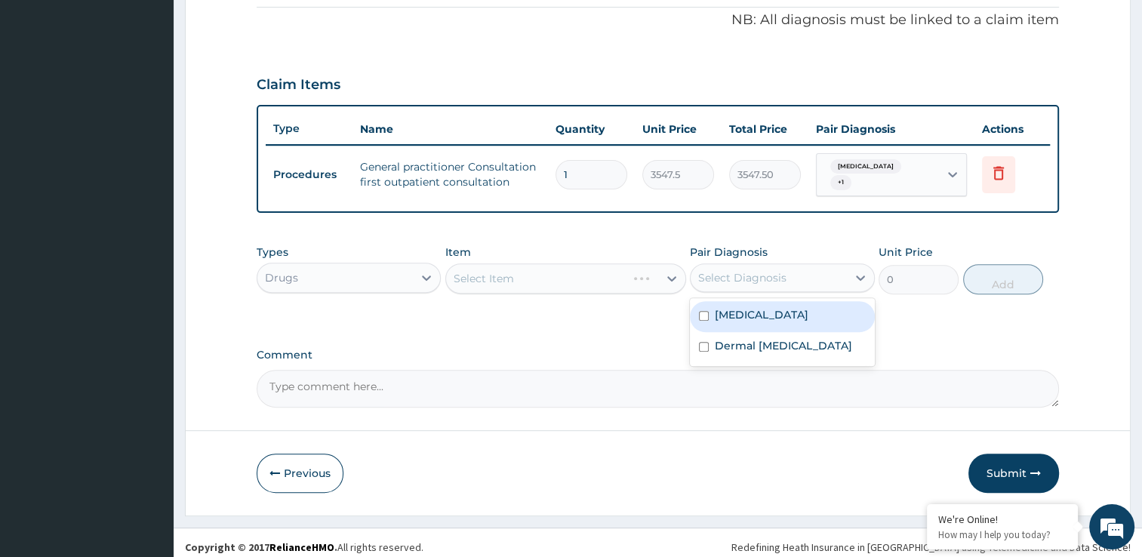
click at [770, 270] on div "Select Diagnosis" at bounding box center [742, 277] width 88 height 15
click at [769, 301] on div "Eczema" at bounding box center [782, 316] width 185 height 31
checkbox input "true"
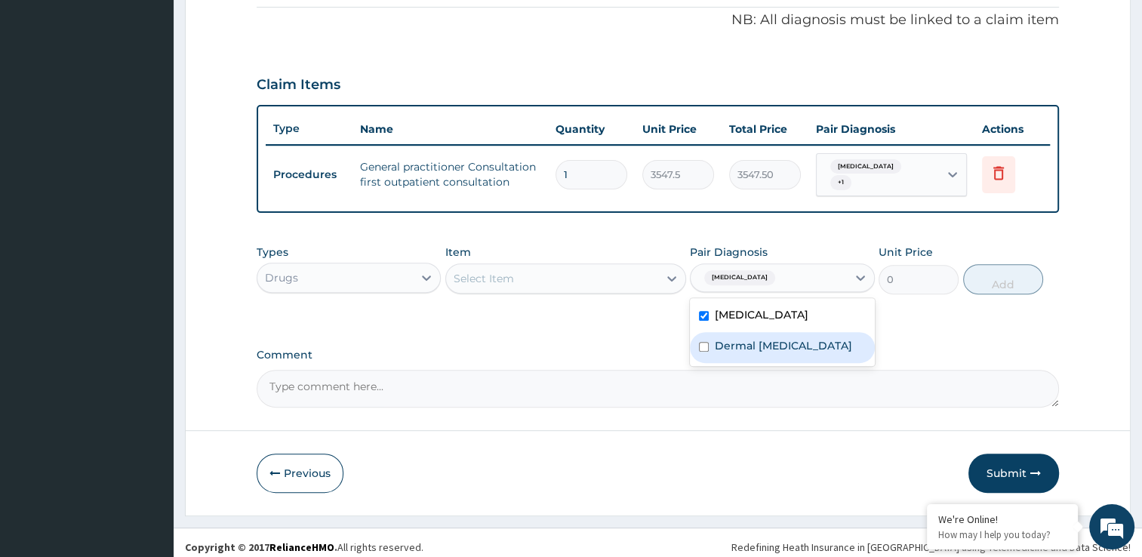
click at [711, 333] on div "Dermal mycosis" at bounding box center [782, 347] width 185 height 31
checkbox input "true"
click at [658, 273] on div at bounding box center [671, 278] width 27 height 27
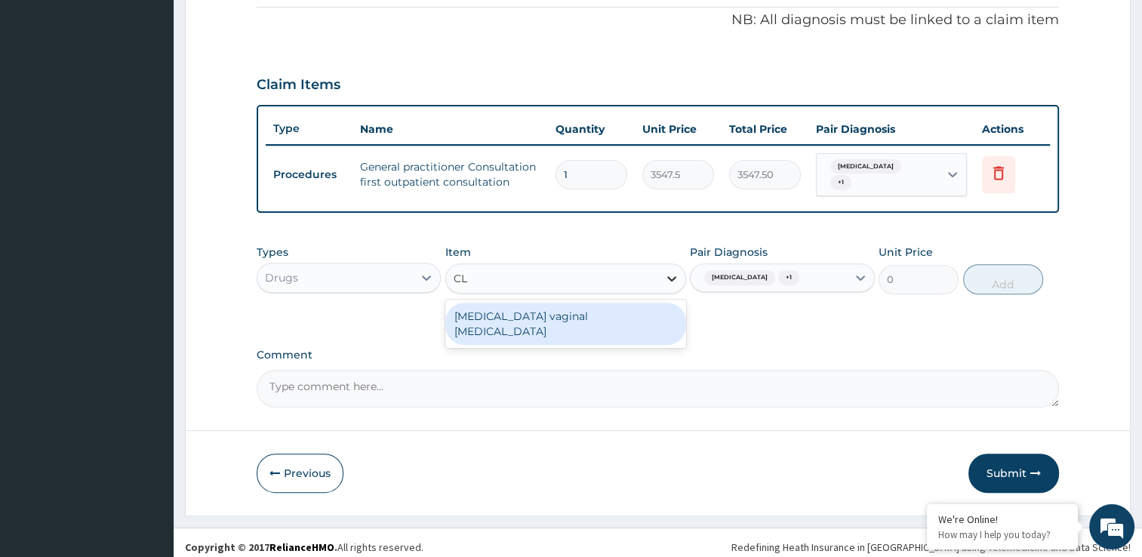
type input "C"
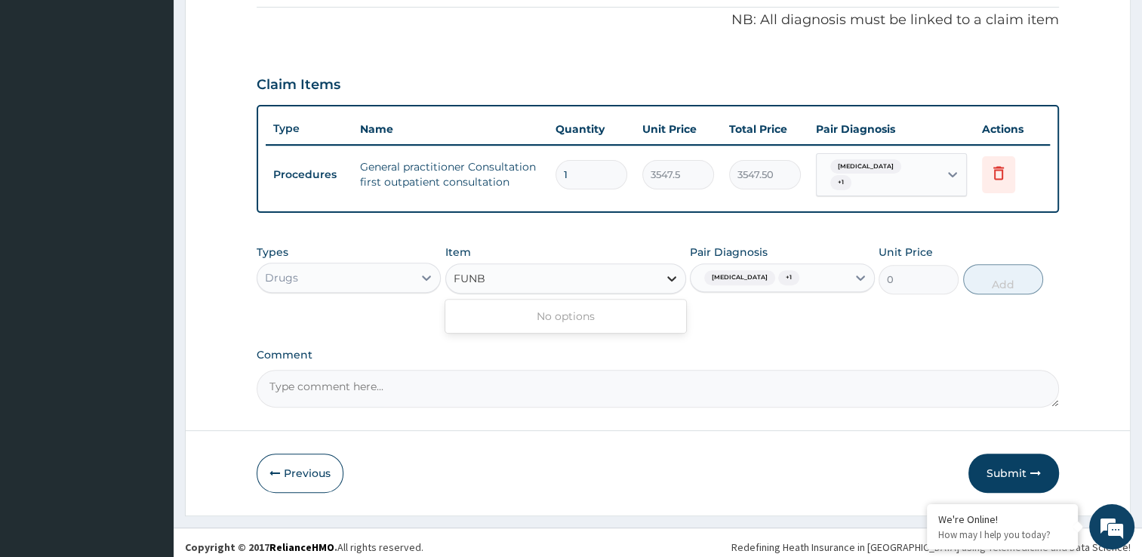
type input "FUN"
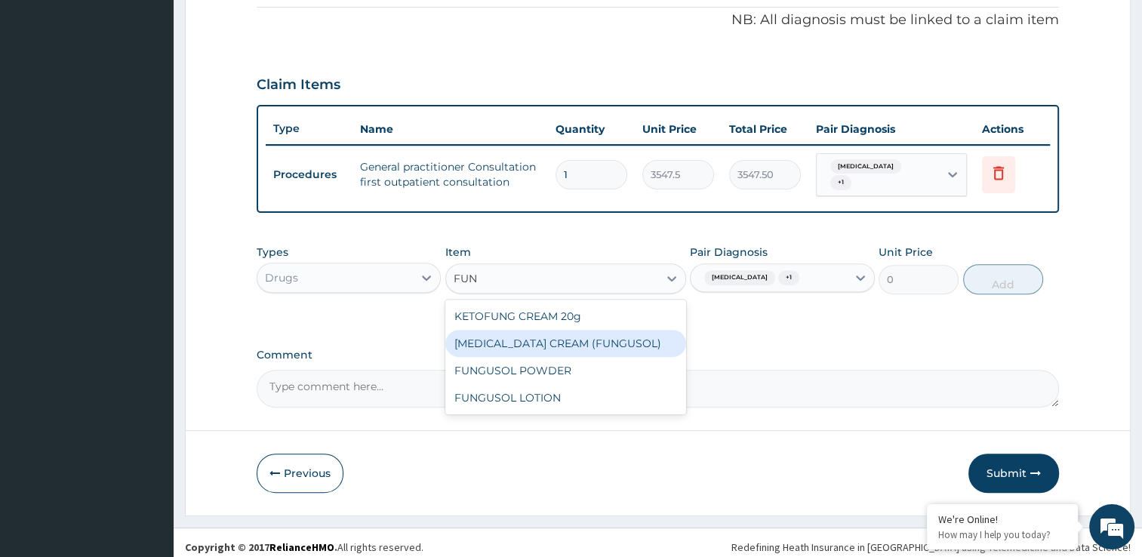
click at [528, 334] on div "MICONAZOLE CREAM (FUNGUSOL)" at bounding box center [565, 343] width 241 height 27
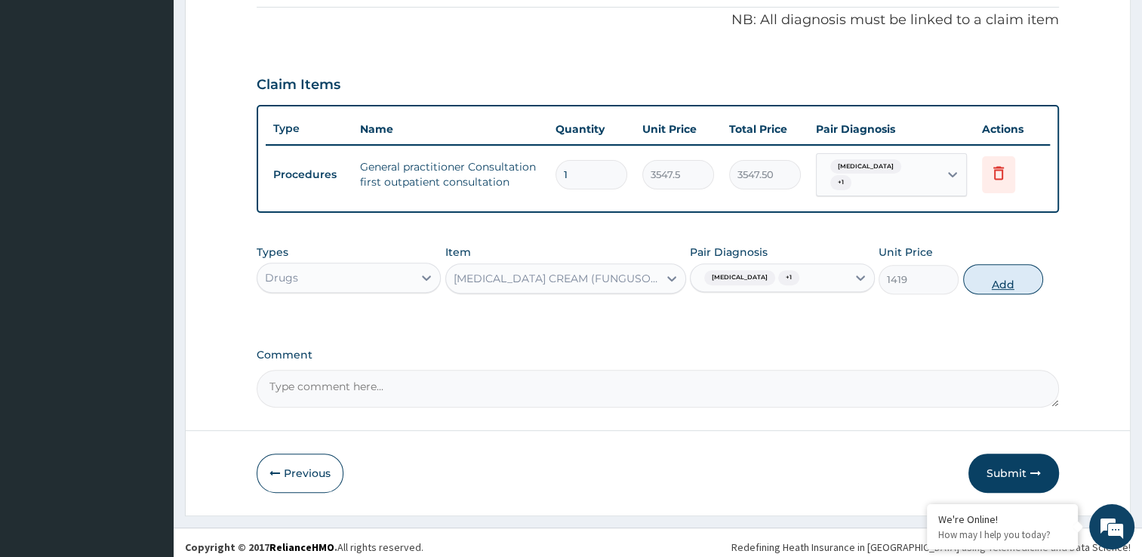
click at [1019, 280] on button "Add" at bounding box center [1003, 279] width 80 height 30
type input "0"
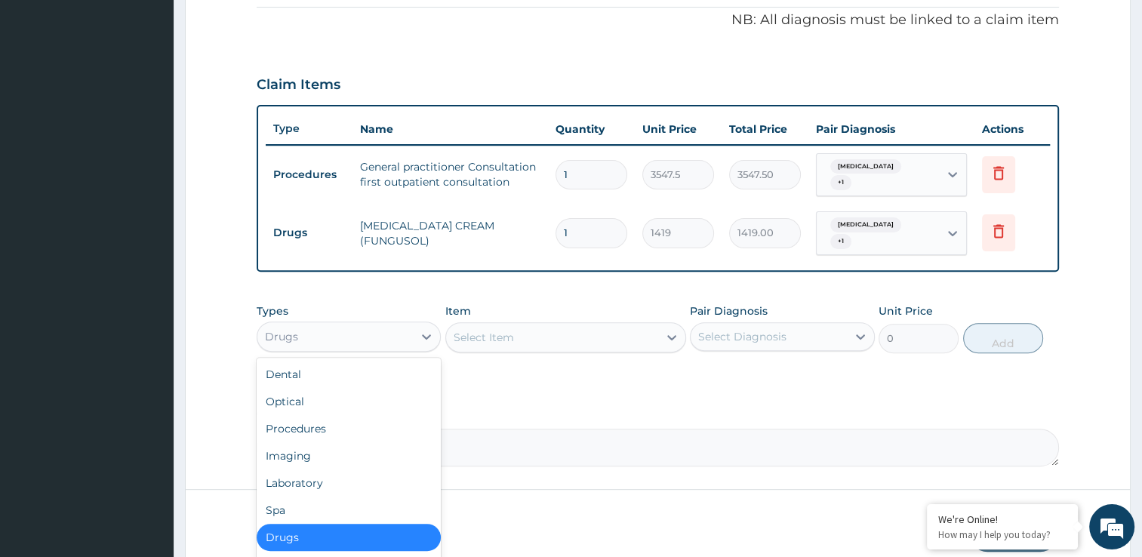
drag, startPoint x: 374, startPoint y: 310, endPoint x: 375, endPoint y: 322, distance: 11.4
click at [375, 325] on div "Drugs" at bounding box center [335, 337] width 156 height 24
click at [732, 329] on div "Select Diagnosis" at bounding box center [742, 336] width 88 height 15
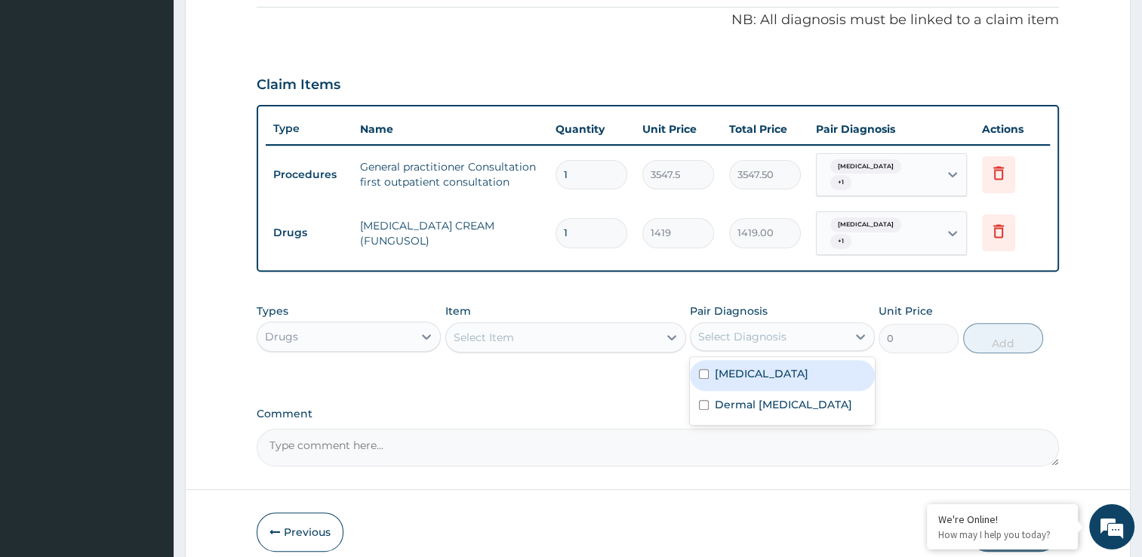
click at [706, 369] on input "checkbox" at bounding box center [704, 374] width 10 height 10
checkbox input "true"
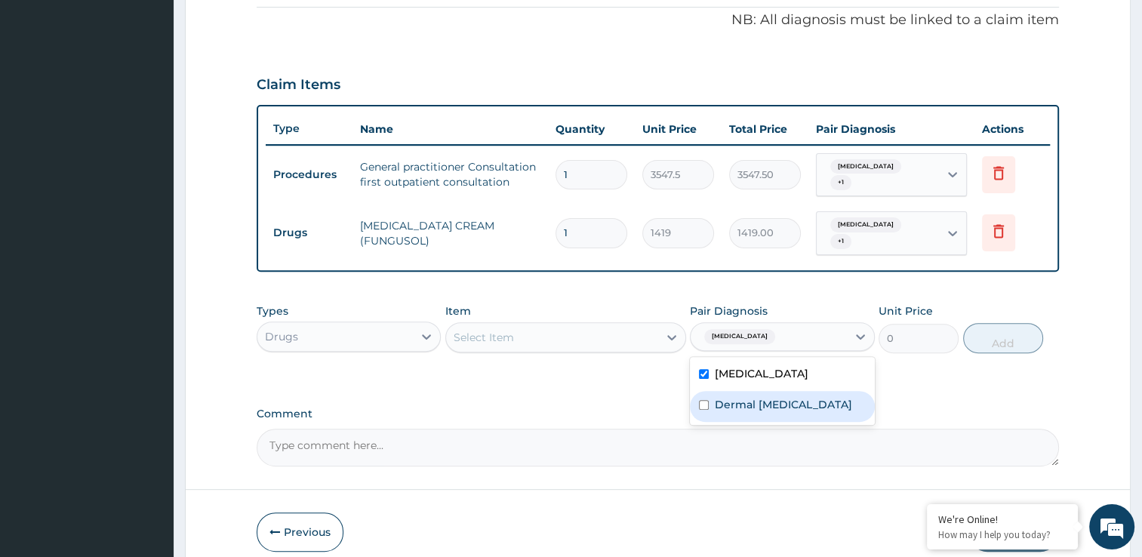
click at [701, 400] on input "checkbox" at bounding box center [704, 405] width 10 height 10
checkbox input "true"
click at [658, 325] on div "Select Item" at bounding box center [552, 337] width 212 height 24
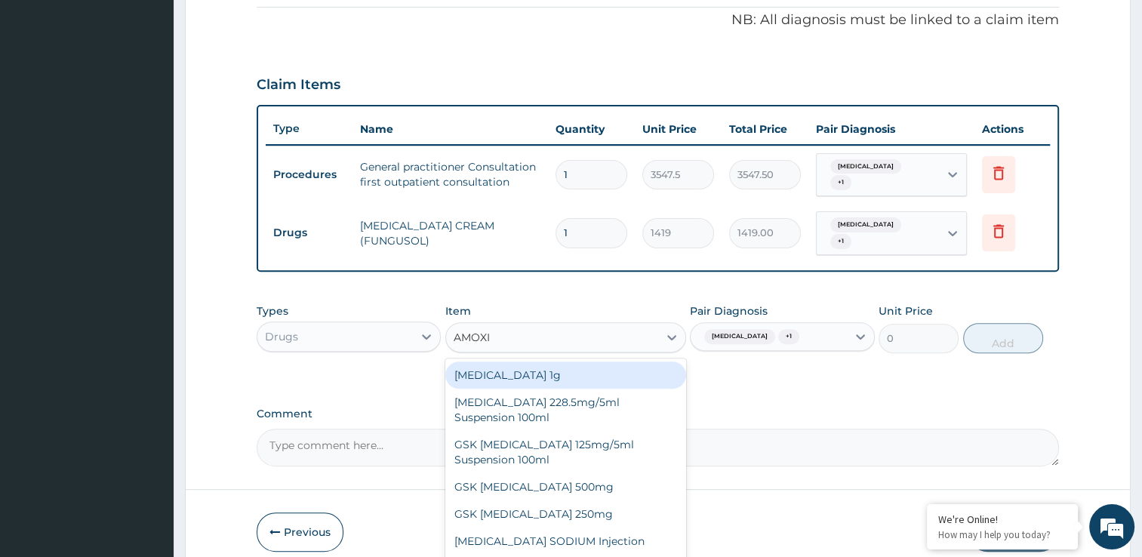
type input "AMOXIC"
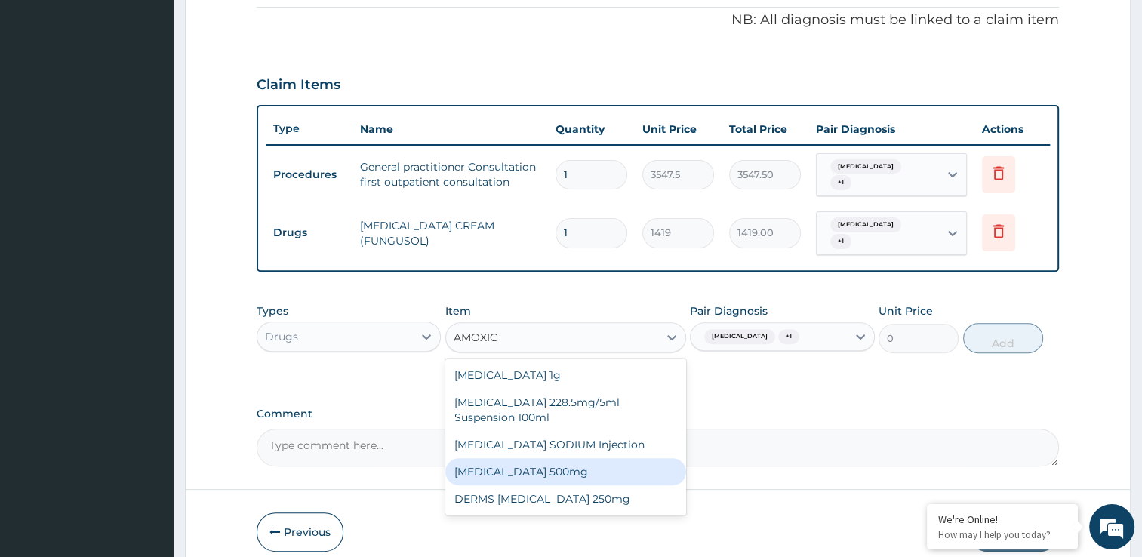
click at [566, 458] on div "AMOXICILLIN 500mg" at bounding box center [565, 471] width 241 height 27
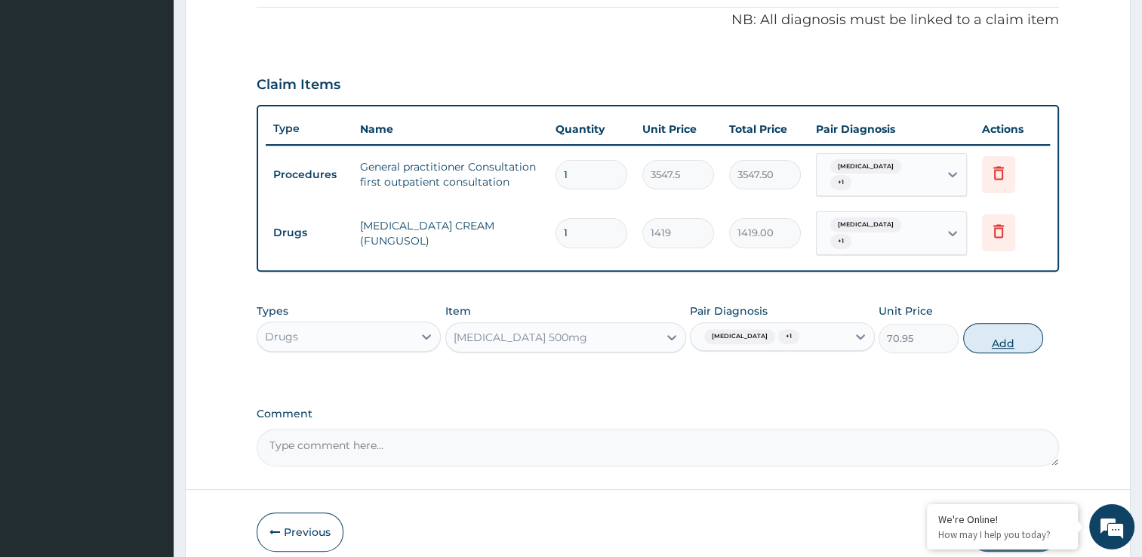
click at [1013, 331] on button "Add" at bounding box center [1003, 338] width 80 height 30
type input "0"
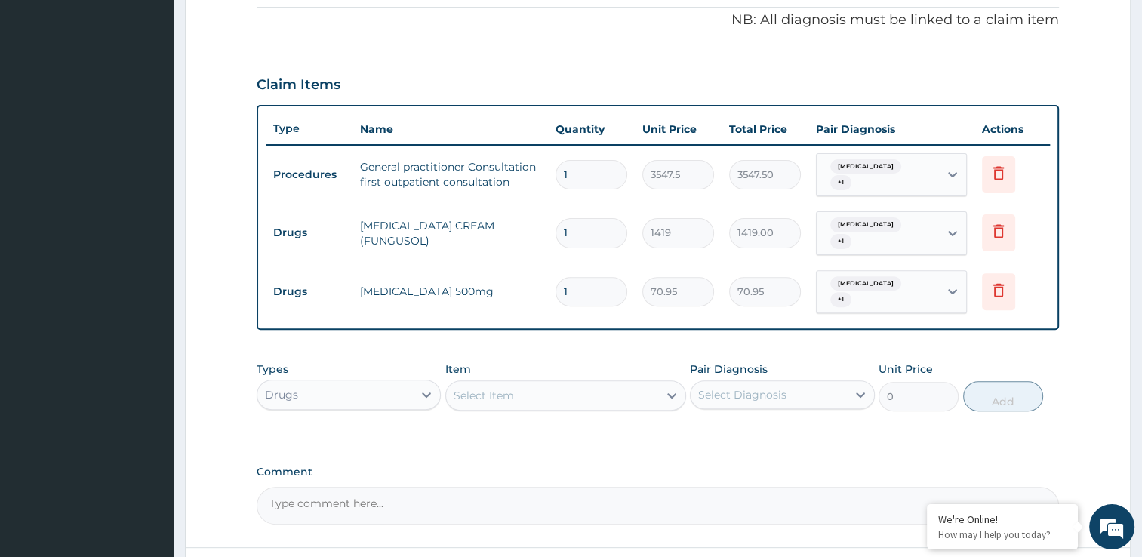
click at [566, 277] on input "1" at bounding box center [592, 291] width 72 height 29
click at [570, 277] on input "1" at bounding box center [592, 291] width 72 height 29
type input "15"
type input "1064.25"
type input "15"
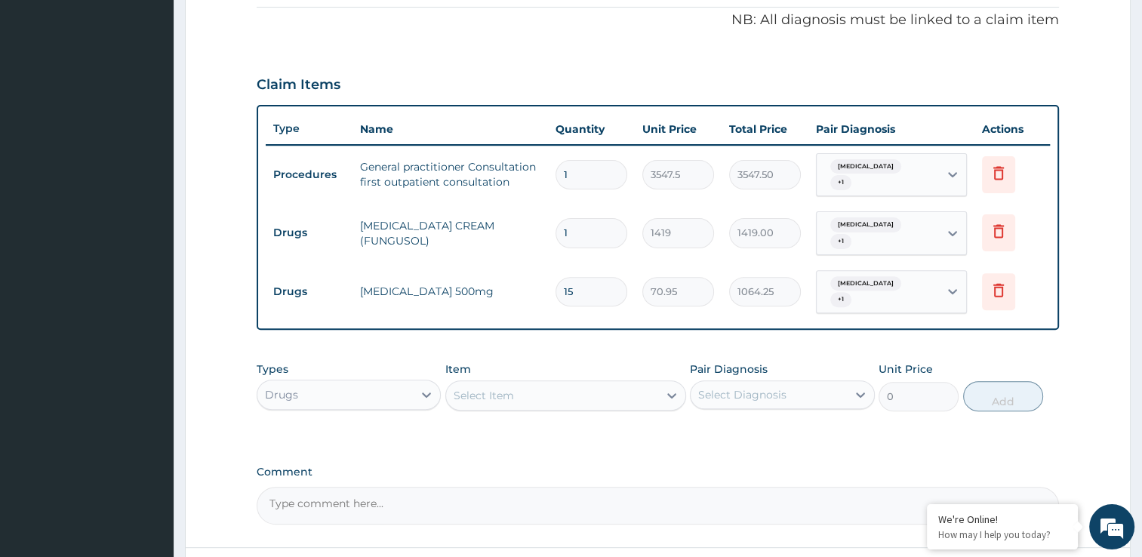
click at [726, 387] on div "Select Diagnosis" at bounding box center [742, 394] width 88 height 15
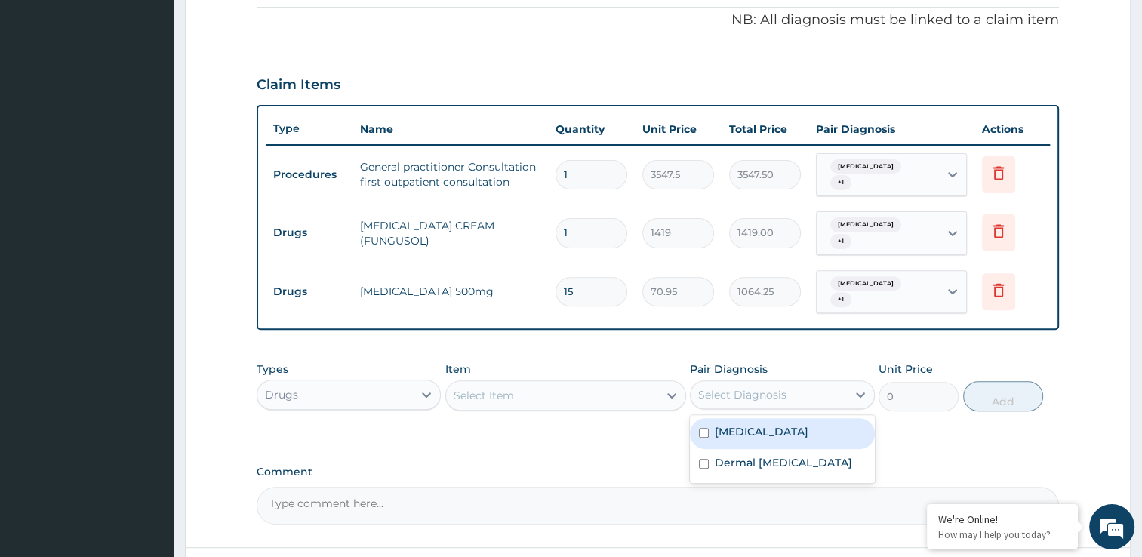
drag, startPoint x: 743, startPoint y: 402, endPoint x: 745, endPoint y: 427, distance: 25.0
click at [743, 424] on label "Eczema" at bounding box center [762, 431] width 94 height 15
checkbox input "true"
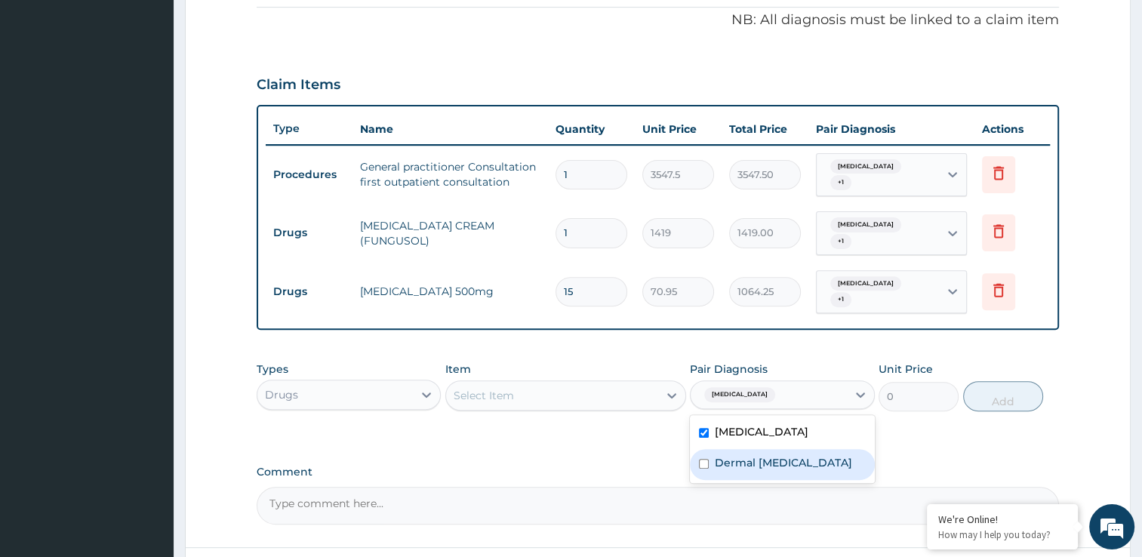
click at [736, 455] on label "Dermal mycosis" at bounding box center [783, 462] width 137 height 15
checkbox input "true"
click at [550, 384] on div "Select Item" at bounding box center [552, 396] width 212 height 24
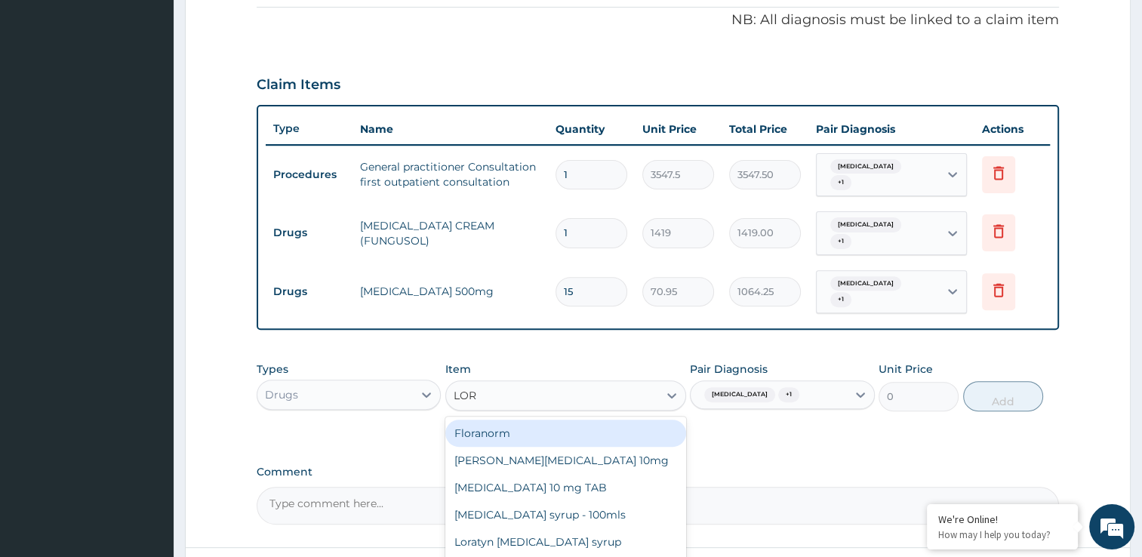
type input "LORA"
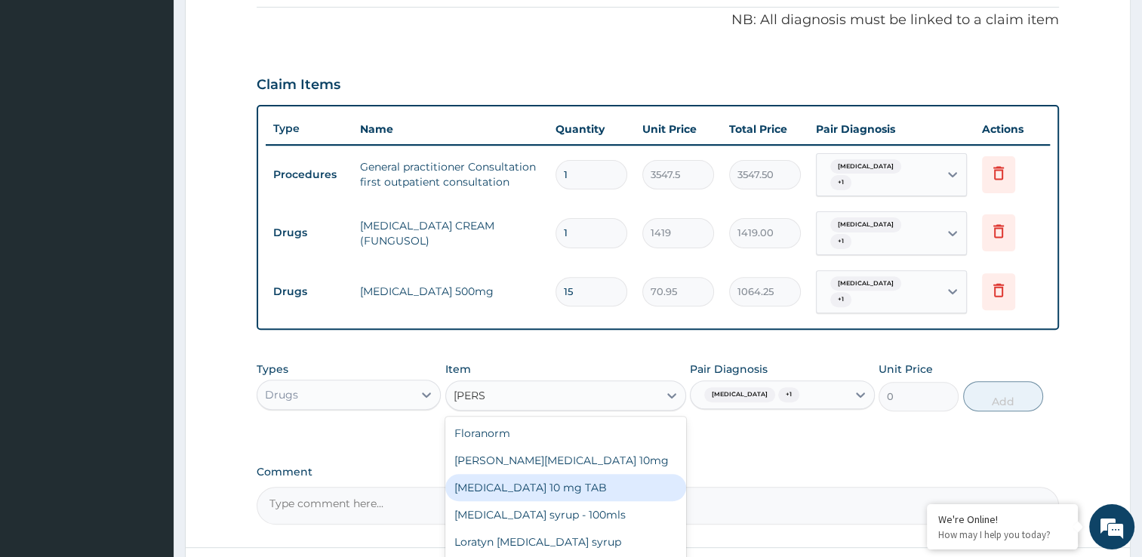
click at [595, 474] on div "LORATADINE 10 mg TAB" at bounding box center [565, 487] width 241 height 27
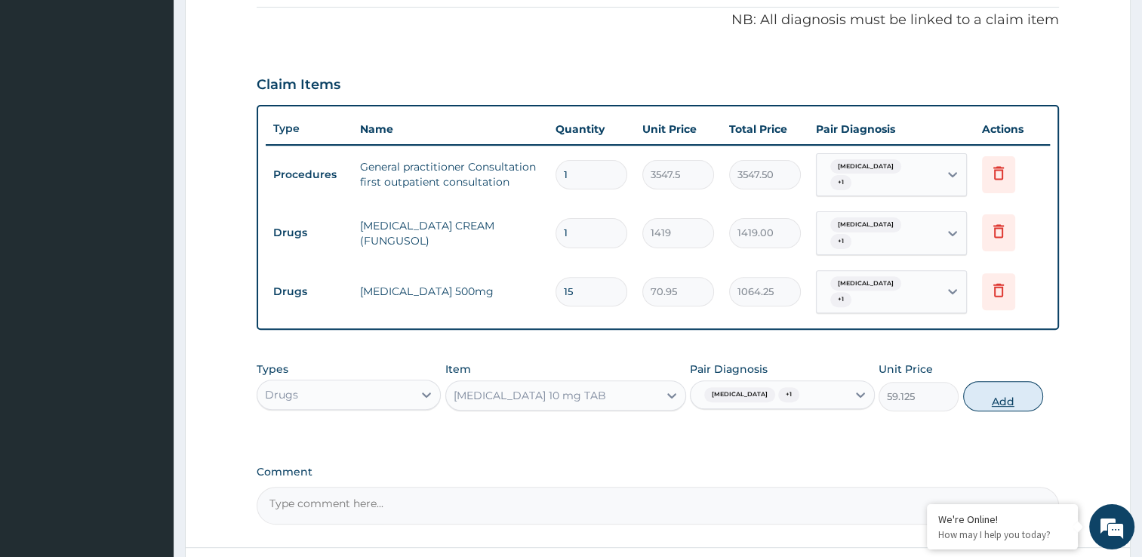
click at [1029, 381] on button "Add" at bounding box center [1003, 396] width 80 height 30
type input "0"
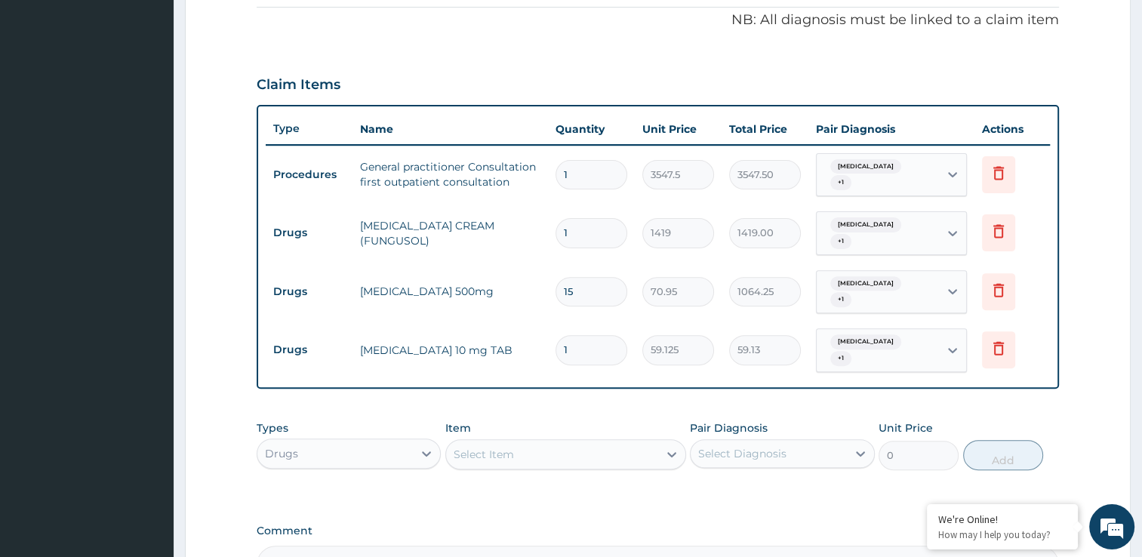
click at [569, 335] on input "1" at bounding box center [592, 349] width 72 height 29
type input "0.00"
type input "5"
type input "295.63"
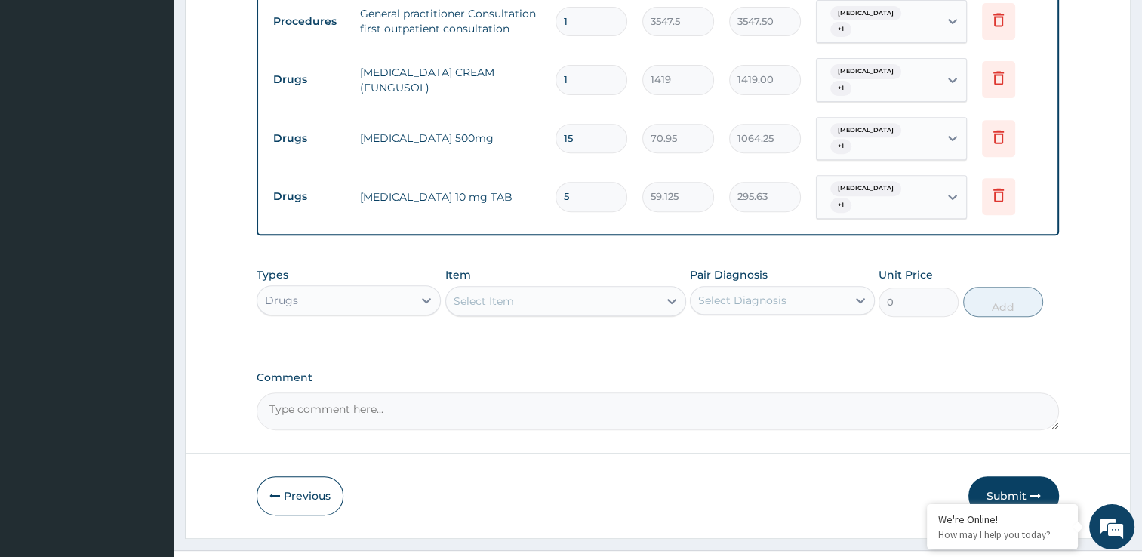
scroll to position [613, 0]
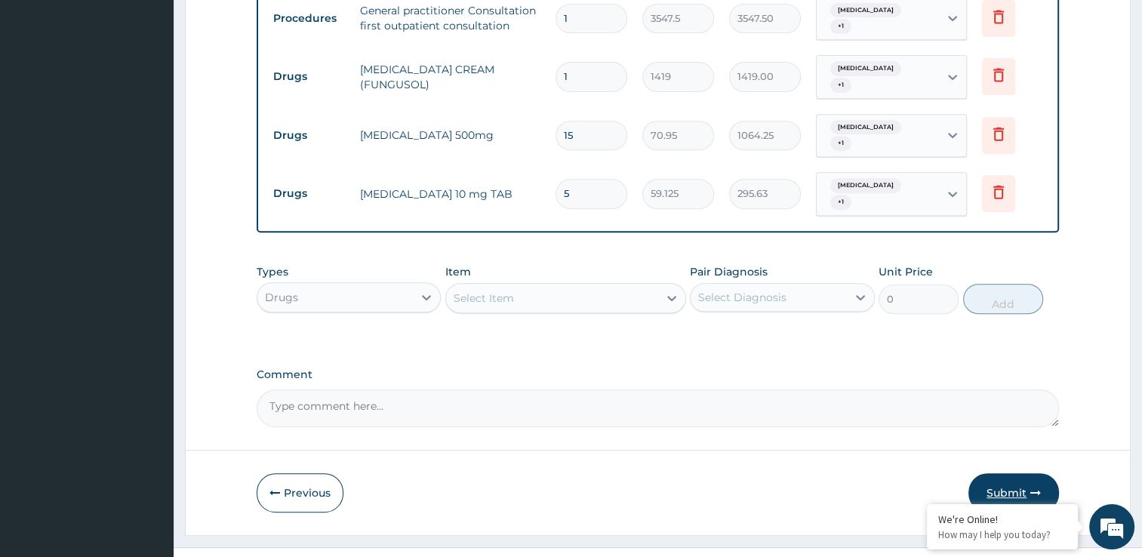
type input "5"
click at [997, 473] on button "Submit" at bounding box center [1014, 492] width 91 height 39
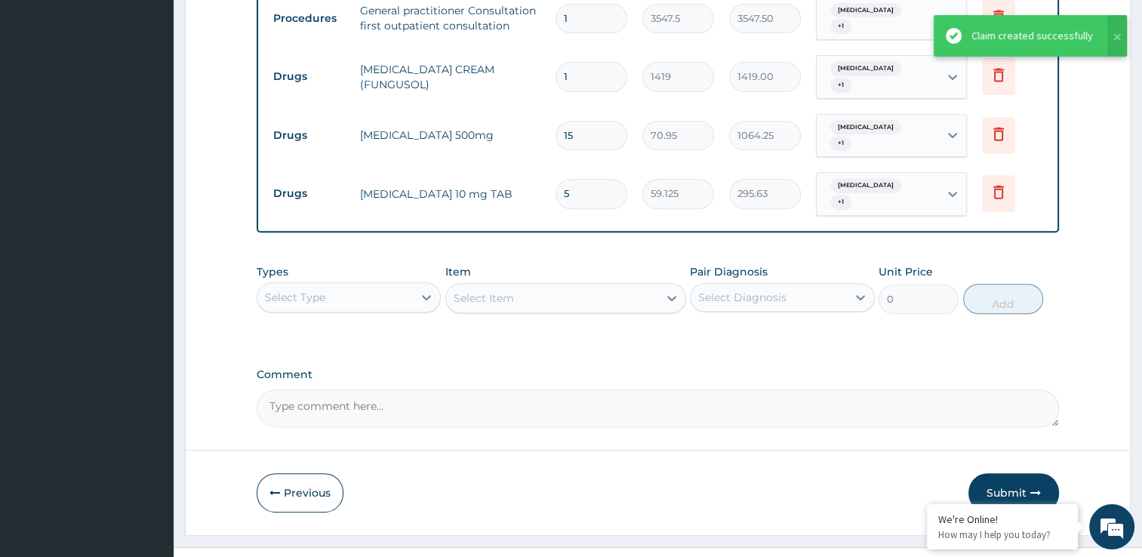
scroll to position [553, 0]
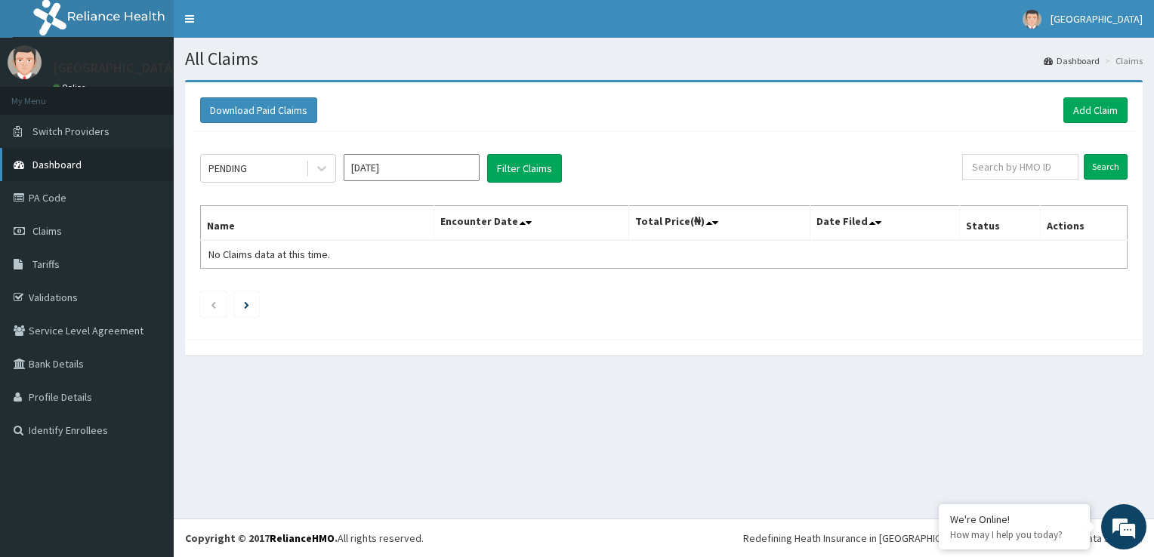
click at [94, 157] on link "Dashboard" at bounding box center [87, 164] width 174 height 33
